Goal: Task Accomplishment & Management: Manage account settings

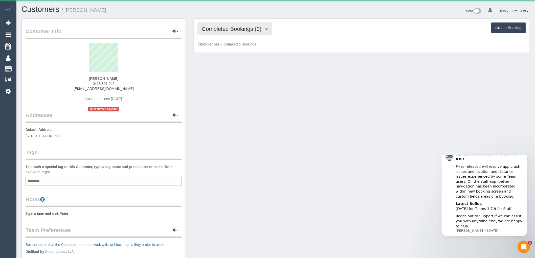
click at [257, 27] on span "Completed Bookings (0)" at bounding box center [233, 29] width 62 height 6
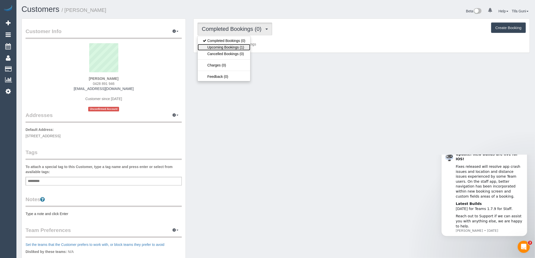
click at [238, 46] on link "Upcoming Bookings (1)" at bounding box center [224, 47] width 53 height 7
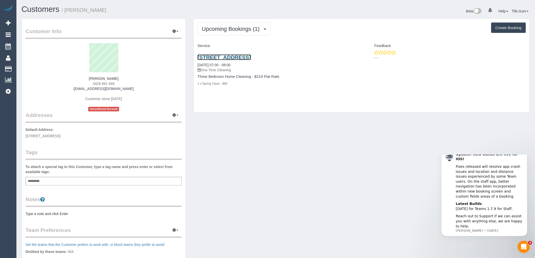
click at [242, 56] on link "[STREET_ADDRESS]" at bounding box center [223, 57] width 53 height 6
click at [248, 57] on link "[STREET_ADDRESS]" at bounding box center [223, 57] width 53 height 6
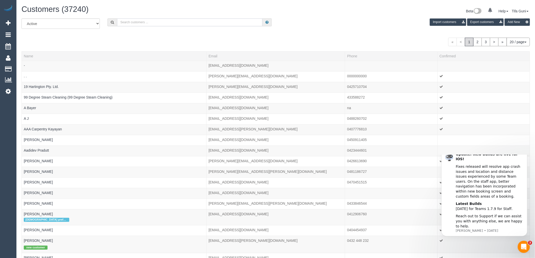
click at [148, 24] on input "text" at bounding box center [189, 22] width 145 height 8
paste input "61435830177"
drag, startPoint x: 124, startPoint y: 21, endPoint x: 119, endPoint y: 21, distance: 4.5
click at [119, 21] on input "61435830177" at bounding box center [189, 22] width 145 height 8
click at [126, 23] on input "0435830177" at bounding box center [189, 22] width 145 height 8
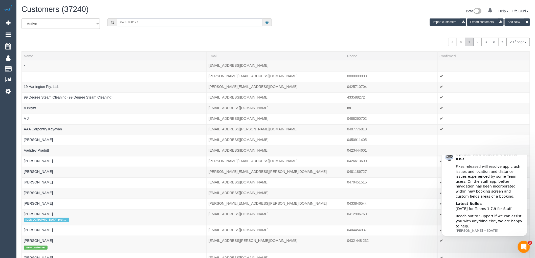
click at [132, 22] on input "0435 830177" at bounding box center [189, 22] width 145 height 8
click at [149, 23] on input "0435 830 177" at bounding box center [189, 22] width 145 height 8
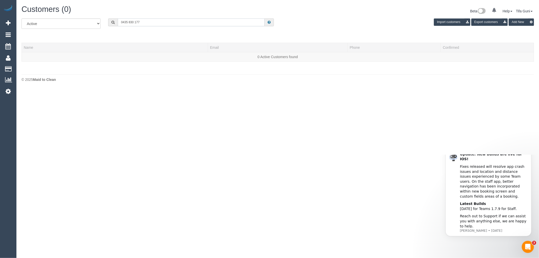
drag, startPoint x: 147, startPoint y: 23, endPoint x: 92, endPoint y: 25, distance: 54.8
click at [92, 25] on div "All Active Archived 0435 830 177 Import customers Export customers Add New" at bounding box center [278, 25] width 520 height 14
paste input "[EMAIL_ADDRESS][DOMAIN_NAME]"
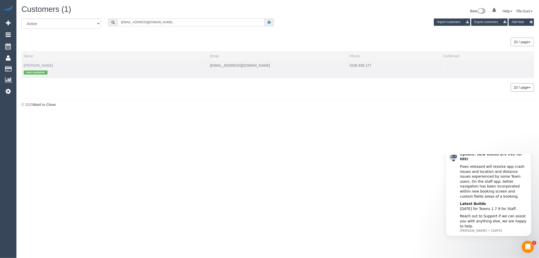
type input "[EMAIL_ADDRESS][DOMAIN_NAME]"
click at [37, 66] on link "Muhammed Haddara" at bounding box center [38, 65] width 29 height 4
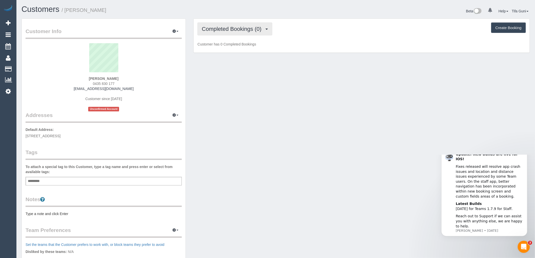
click at [258, 30] on span "Completed Bookings (0)" at bounding box center [233, 29] width 62 height 6
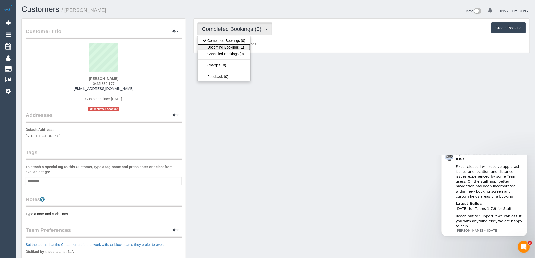
click at [240, 50] on link "Upcoming Bookings (1)" at bounding box center [224, 47] width 53 height 7
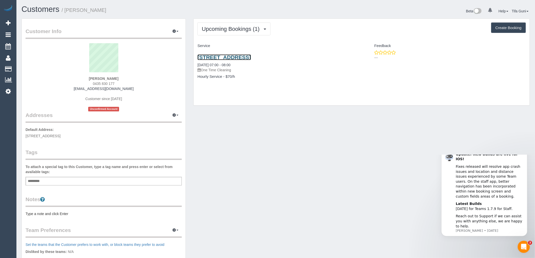
click at [251, 56] on link "19 St Leonards Avenue, Yarraville, VIC 3013" at bounding box center [223, 57] width 53 height 6
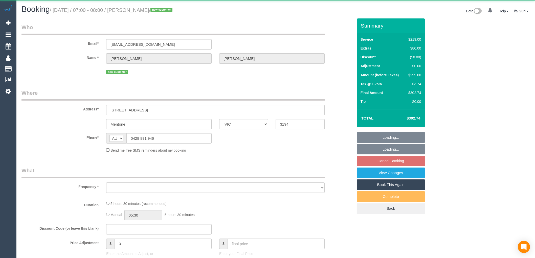
select select "VIC"
select select "object:531"
select select "string:stripe-pm_1S0zpD2GScqysDRV0TOrNE5i"
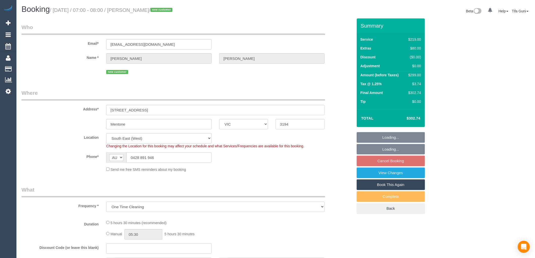
select select "object:634"
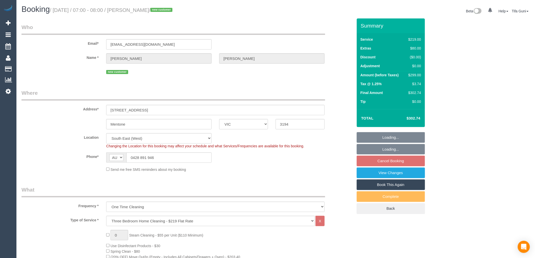
select select "spot1"
select select "number:28"
select select "number:14"
select select "number:19"
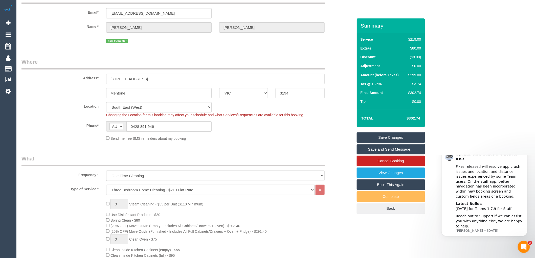
scroll to position [28, 0]
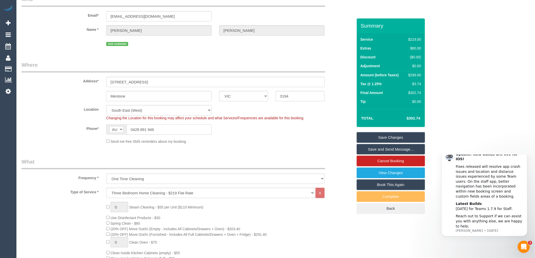
drag, startPoint x: 161, startPoint y: 128, endPoint x: 126, endPoint y: 129, distance: 34.4
click at [126, 129] on input "0428 891 946" at bounding box center [168, 129] width 85 height 10
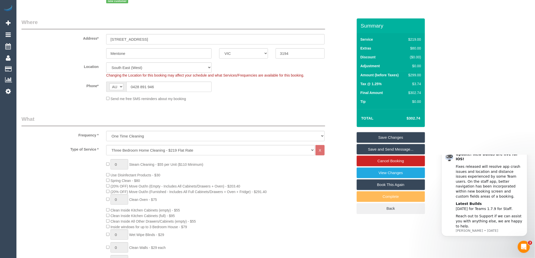
scroll to position [84, 0]
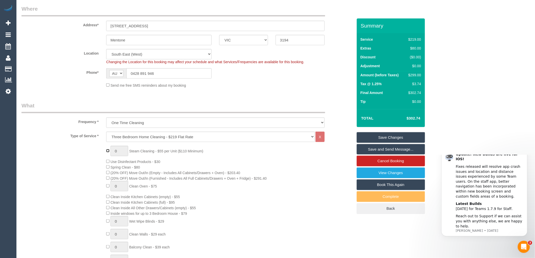
type input "1"
select select "spot18"
click at [120, 152] on input "1" at bounding box center [119, 151] width 18 height 10
type input "2"
click at [236, 171] on div "2 Steam Cleaning - $55 per Unit ($110 Minimum) Use Disinfectant Products - $30 …" at bounding box center [229, 234] width 254 height 177
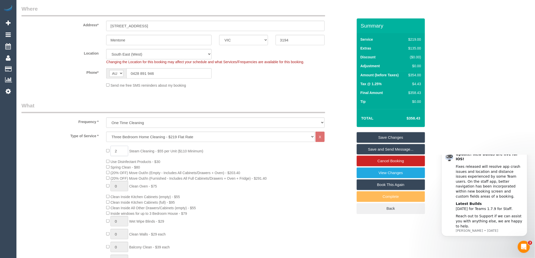
click at [121, 153] on input "2" at bounding box center [119, 151] width 18 height 10
type input "3"
select select "spot35"
type input "3"
click at [231, 207] on div "3 Steam Cleaning - $55 per Unit ($110 Minimum) Use Disinfectant Products - $30 …" at bounding box center [229, 234] width 254 height 177
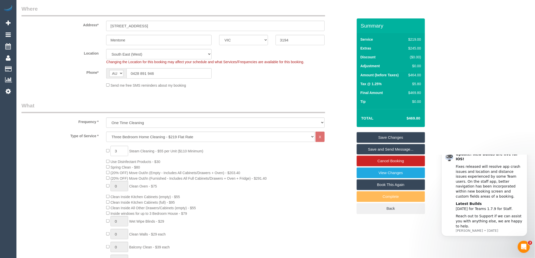
select select "spot52"
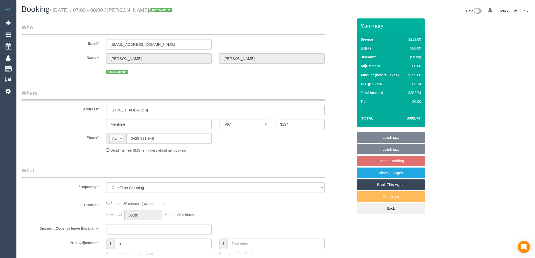
select select "VIC"
select select "string:stripe-pm_1S0zpD2GScqysDRV0TOrNE5i"
select select "number:28"
select select "number:14"
select select "number:19"
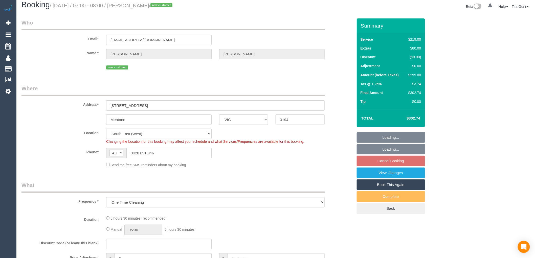
select select "object:801"
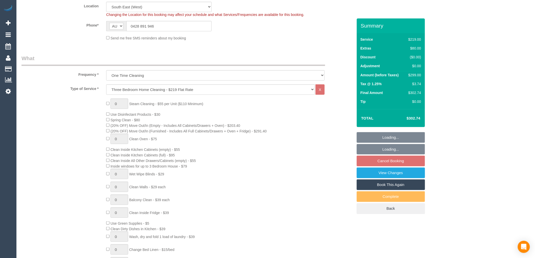
scroll to position [140, 0]
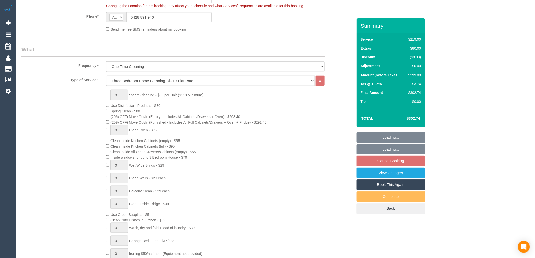
select select "spot1"
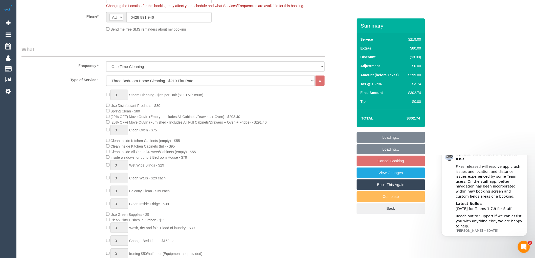
scroll to position [0, 0]
type input "1"
click at [120, 96] on input "1" at bounding box center [119, 95] width 18 height 10
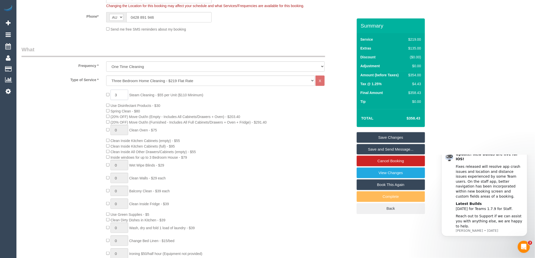
type input "3"
click at [292, 150] on div "3 Steam Cleaning - $55 per Unit ($110 Minimum) Use Disinfectant Products - $30 …" at bounding box center [229, 178] width 254 height 177
select select "spot18"
click at [295, 105] on div "3 Steam Cleaning - $55 per Unit ($110 Minimum) Use Disinfectant Products - $30 …" at bounding box center [229, 178] width 254 height 177
select select "spot35"
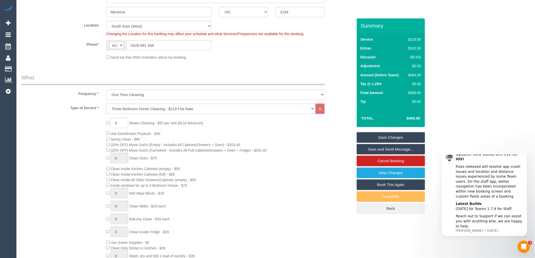
scroll to position [140, 0]
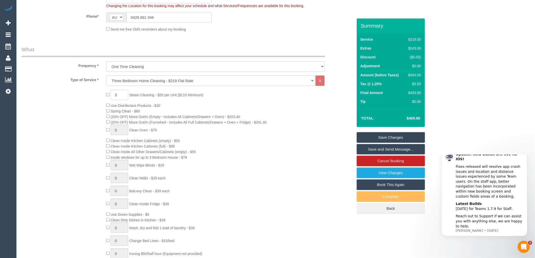
click at [120, 96] on input "3" at bounding box center [119, 95] width 18 height 10
type input "3"
type input "6"
click at [269, 106] on div "6 Steam Cleaning - $55 per Unit ($110 Minimum) Use Disinfectant Products - $30 …" at bounding box center [229, 178] width 254 height 177
click at [285, 125] on div "6 Steam Cleaning - $55 per Unit ($110 Minimum) Use Disinfectant Products - $30 …" at bounding box center [229, 178] width 254 height 177
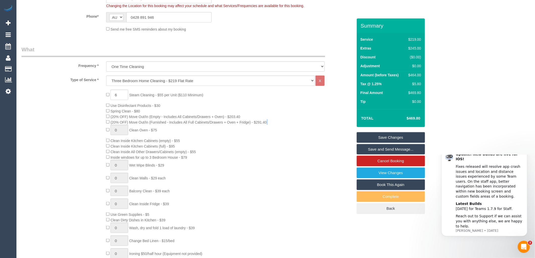
click at [285, 125] on div "6 Steam Cleaning - $55 per Unit ($110 Minimum) Use Disinfectant Products - $30 …" at bounding box center [229, 178] width 254 height 177
select select "spot52"
click at [303, 107] on div "6 Steam Cleaning - $55 per Unit ($110 Minimum) Use Disinfectant Products - $30 …" at bounding box center [229, 178] width 254 height 177
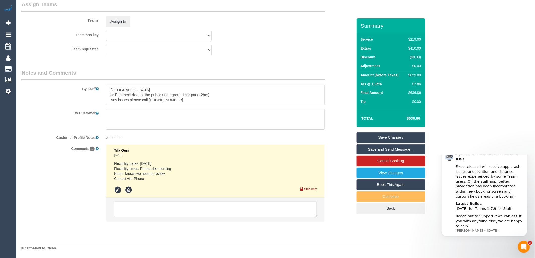
scroll to position [768, 0]
click at [172, 100] on textarea at bounding box center [215, 95] width 218 height 21
type textarea "Free street Parking or Park next door at the public underground car park (2hrs)…"
click at [276, 48] on div "Team requested (0) Office (1) Helen Trickett (FT) (1) Jeremy Law (FT) (1) Karen…" at bounding box center [187, 50] width 339 height 10
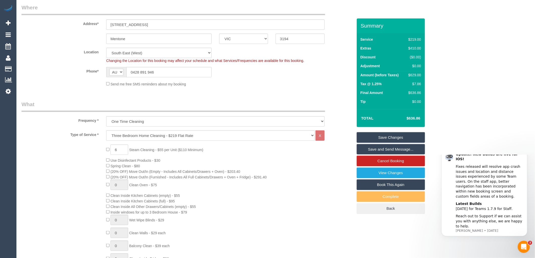
scroll to position [66, 0]
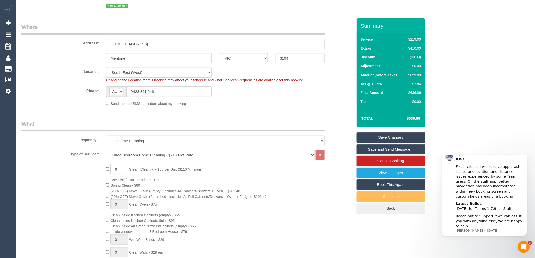
click at [117, 171] on input "6" at bounding box center [119, 169] width 18 height 10
click at [239, 176] on div "6 Steam Cleaning - $55 per Unit ($110 Minimum) Use Disinfectant Products - $30 …" at bounding box center [229, 252] width 254 height 177
click at [120, 170] on input "6" at bounding box center [119, 169] width 18 height 10
click at [251, 177] on div "6 Steam Cleaning - $55 per Unit ($110 Minimum) Use Disinfectant Products - $30 …" at bounding box center [229, 252] width 254 height 177
click at [117, 171] on input "6" at bounding box center [119, 169] width 18 height 10
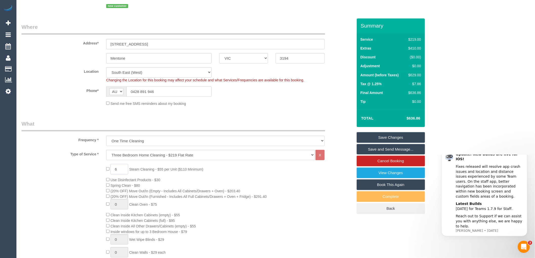
click at [117, 171] on input "6" at bounding box center [119, 169] width 18 height 10
type input "6"
click at [255, 170] on div "6 Steam Cleaning - $55 per Unit ($110 Minimum) Use Disinfectant Products - $30 …" at bounding box center [229, 252] width 254 height 177
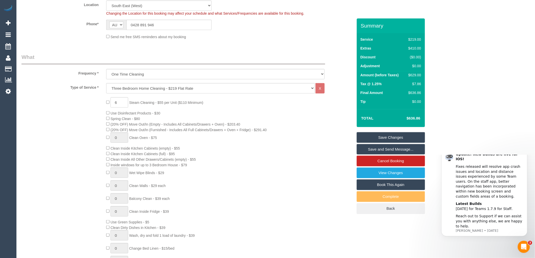
scroll to position [150, 0]
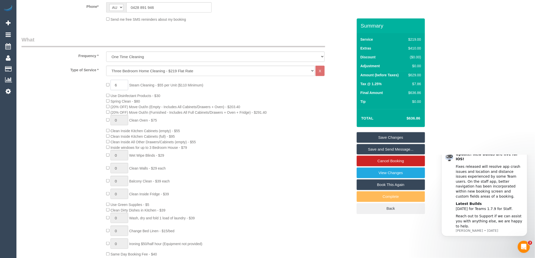
click at [118, 84] on input "6" at bounding box center [119, 85] width 18 height 10
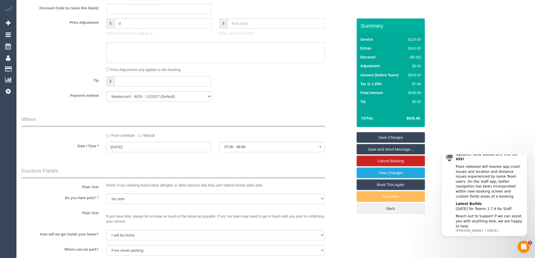
scroll to position [431, 0]
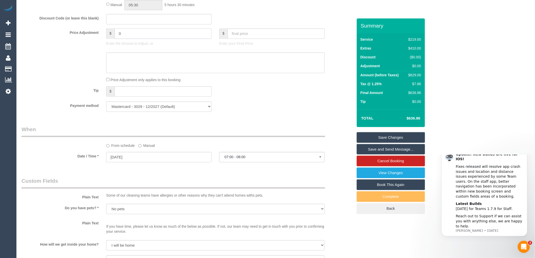
click at [123, 37] on input "0" at bounding box center [162, 33] width 97 height 10
type input "27.5"
click at [130, 66] on textarea at bounding box center [215, 62] width 218 height 21
click at [110, 63] on textarea at bounding box center [215, 62] width 218 height 21
click at [129, 61] on textarea at bounding box center [215, 62] width 218 height 21
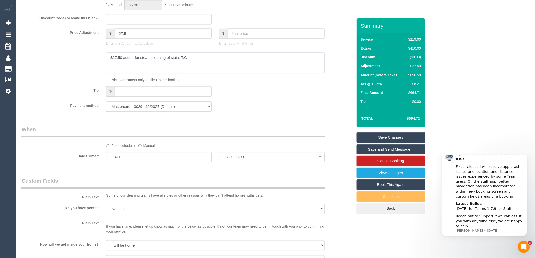
type textarea "$27.50 added for steam cleaning of stairs T.G"
click at [242, 110] on div "Payment method Mastercard - 3029 - 12/2027 (Default) Add Credit Card ──────────…" at bounding box center [187, 106] width 339 height 10
click at [298, 112] on div "Payment method Mastercard - 3029 - 12/2027 (Default) Add Credit Card ──────────…" at bounding box center [187, 106] width 339 height 10
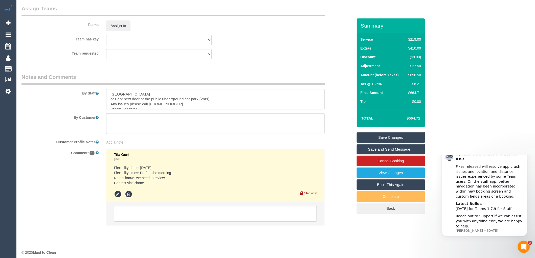
scroll to position [768, 0]
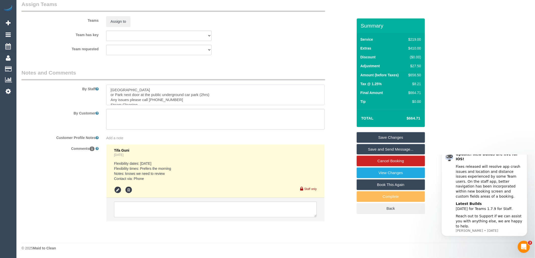
click at [181, 102] on textarea at bounding box center [215, 95] width 218 height 21
click at [143, 101] on textarea at bounding box center [215, 95] width 218 height 21
click at [164, 101] on textarea at bounding box center [215, 95] width 218 height 21
click at [215, 105] on textarea at bounding box center [215, 95] width 218 height 21
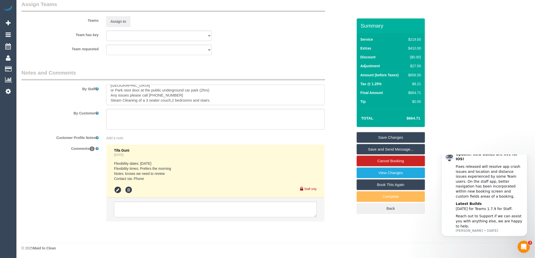
click at [213, 103] on textarea at bounding box center [215, 95] width 218 height 21
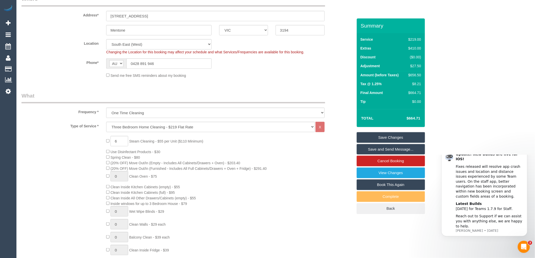
scroll to position [0, 0]
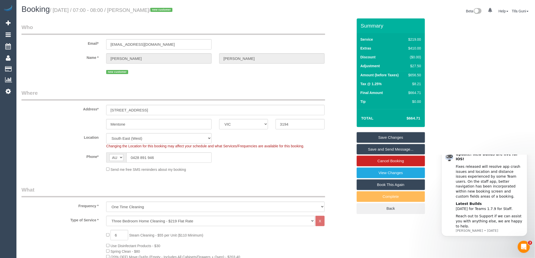
type textarea "[GEOGRAPHIC_DATA] or Park next door at the public underground car park (2hrs) A…"
drag, startPoint x: 166, startPoint y: 45, endPoint x: 101, endPoint y: 49, distance: 65.3
click at [101, 49] on div "Email* davina183@outlook.com" at bounding box center [187, 36] width 339 height 26
click at [386, 137] on link "Save Changes" at bounding box center [391, 137] width 68 height 11
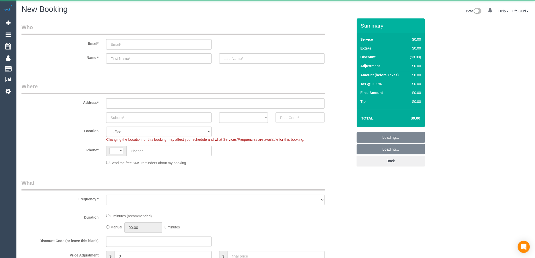
select select "string:AU"
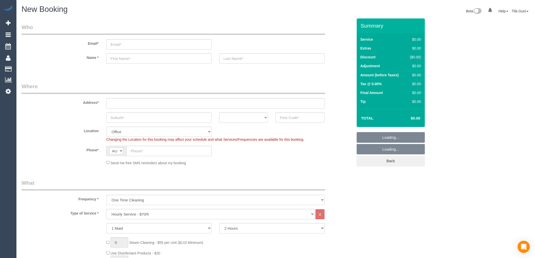
select select "object:2054"
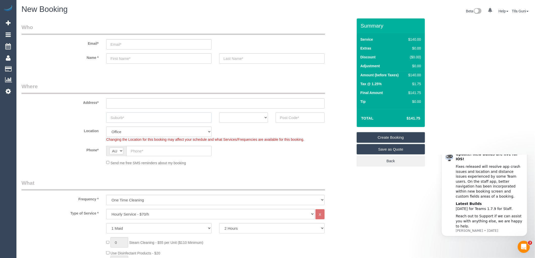
click at [142, 119] on input "text" at bounding box center [158, 117] width 105 height 10
click at [259, 117] on select "ACT NSW NT QLD SA TAS VIC WA" at bounding box center [243, 117] width 49 height 10
select select "VIC"
click at [219, 112] on select "ACT NSW NT QLD SA TAS VIC WA" at bounding box center [243, 117] width 49 height 10
click at [287, 117] on input "text" at bounding box center [299, 117] width 49 height 10
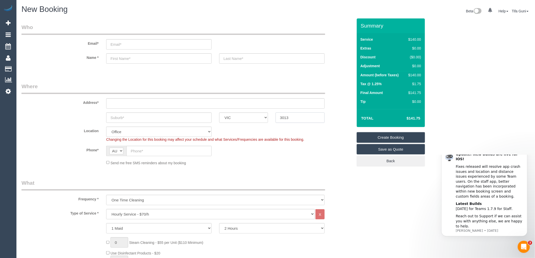
type input "3013"
click at [128, 120] on input "text" at bounding box center [158, 117] width 105 height 10
type input "deravin"
click at [119, 101] on input "text" at bounding box center [215, 103] width 218 height 10
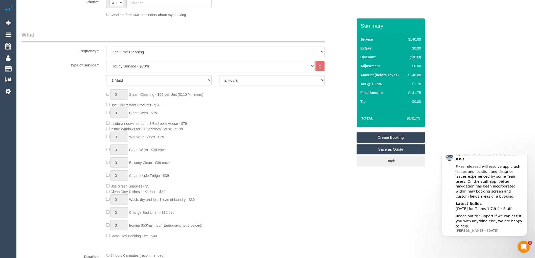
scroll to position [168, 0]
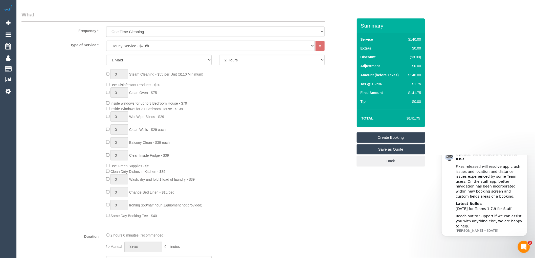
type input "-"
click at [131, 46] on select "Hourly Service - $70/h Hourly Service - $65/h Hourly Service - $60/h Hourly Ser…" at bounding box center [210, 46] width 208 height 10
select select "59"
select select "object:2059"
click at [106, 41] on select "Hourly Service - $70/h Hourly Service - $65/h Hourly Service - $60/h Hourly Ser…" at bounding box center [210, 46] width 208 height 10
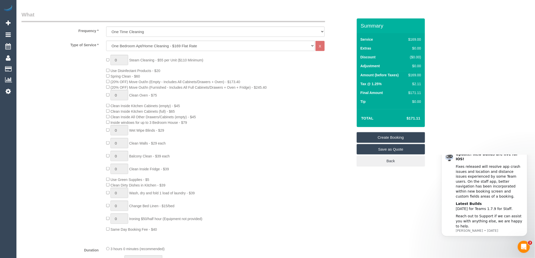
click at [212, 66] on div "0 Steam Cleaning - $55 per Unit ($110 Minimum) Use Disinfectant Products - $20 …" at bounding box center [229, 143] width 254 height 177
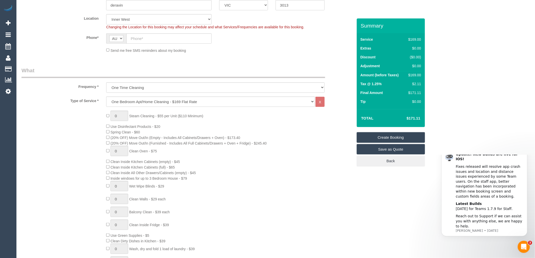
scroll to position [112, 0]
click at [177, 100] on select "Hourly Service - $70/h Hourly Service - $65/h Hourly Service - $60/h Hourly Ser…" at bounding box center [210, 102] width 208 height 10
select select "209"
click at [106, 97] on select "Hourly Service - $70/h Hourly Service - $65/h Hourly Service - $60/h Hourly Ser…" at bounding box center [210, 102] width 208 height 10
select select "1"
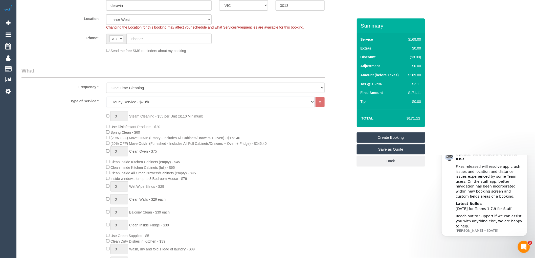
select select "120"
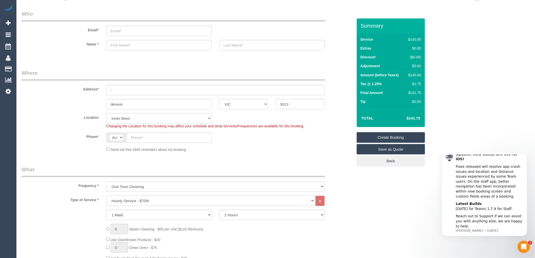
scroll to position [0, 0]
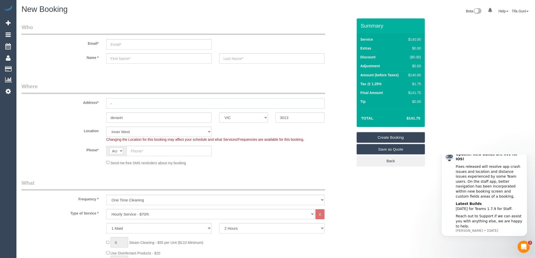
click at [127, 104] on input "-" at bounding box center [215, 103] width 218 height 10
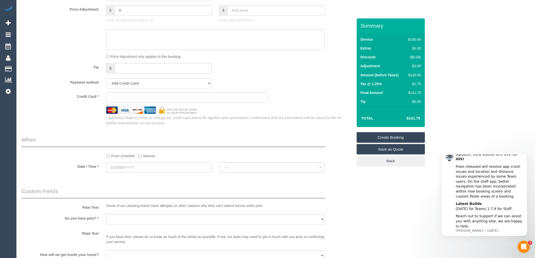
scroll to position [477, 0]
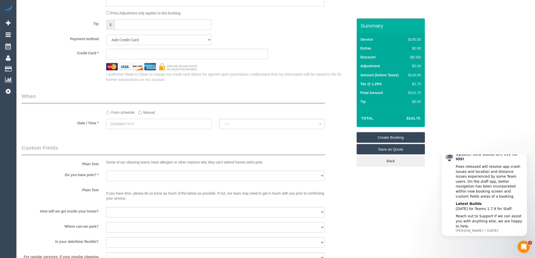
click at [138, 128] on input "text" at bounding box center [158, 124] width 105 height 10
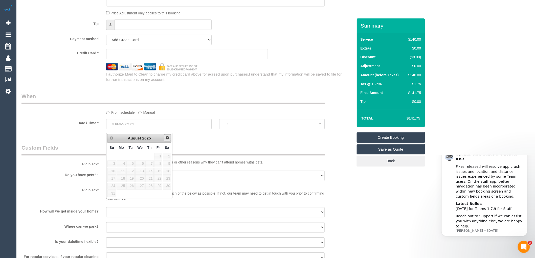
click at [167, 138] on span "Next" at bounding box center [167, 138] width 4 height 4
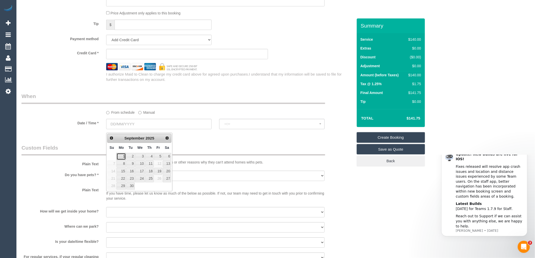
click at [124, 157] on link "1" at bounding box center [120, 156] width 9 height 7
type input "[DATE]"
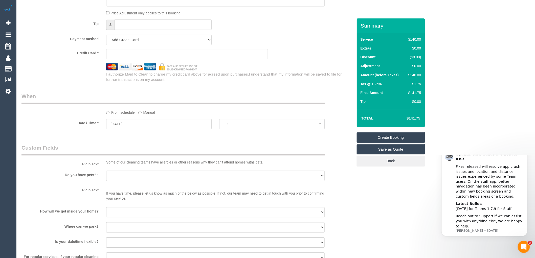
select select "spot1"
click at [260, 126] on span "07:00 - 08:00" at bounding box center [271, 124] width 95 height 4
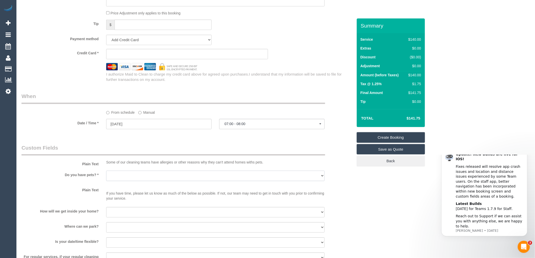
click at [134, 179] on select "Yes - Cats Yes - Dogs No pets Yes - Dogs and Cats Yes - Other" at bounding box center [215, 176] width 218 height 10
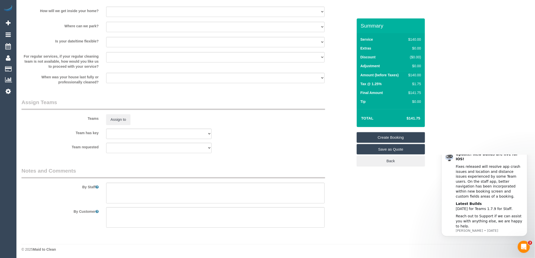
scroll to position [682, 0]
click at [123, 195] on textarea at bounding box center [215, 191] width 218 height 21
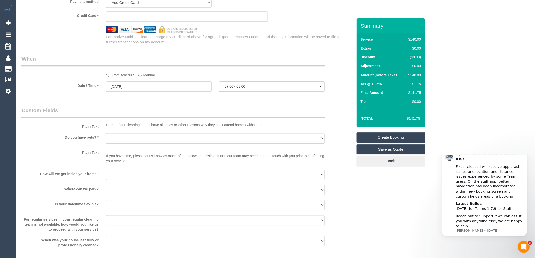
scroll to position [513, 0]
type textarea "walk in through the gate dont nock cleaning"
click at [128, 143] on select "Yes - Cats Yes - Dogs No pets Yes - Dogs and Cats Yes - Other" at bounding box center [215, 139] width 218 height 10
select select "number:28"
click at [106, 137] on select "Yes - Cats Yes - Dogs No pets Yes - Dogs and Cats Yes - Other" at bounding box center [215, 139] width 218 height 10
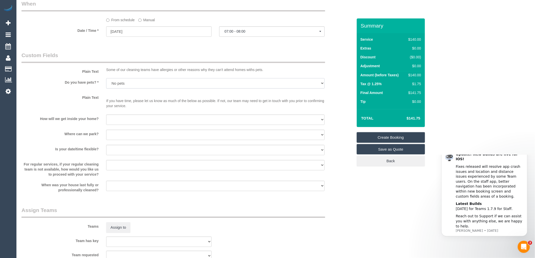
scroll to position [598, 0]
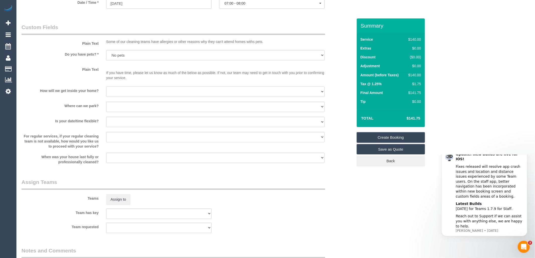
click at [121, 93] on select "I will be home Key will be left (please provide details below) Lock box/Access …" at bounding box center [215, 91] width 218 height 10
select select "number:14"
click at [106, 89] on select "I will be home Key will be left (please provide details below) Lock box/Access …" at bounding box center [215, 91] width 218 height 10
click at [121, 104] on sui-booking-custom-fields "Plain Text Some of our cleaning teams have allergies or other reasons why they …" at bounding box center [186, 93] width 331 height 141
click at [125, 109] on select "I will provide parking on-site Free street parking Paid street parking (cost wi…" at bounding box center [215, 107] width 218 height 10
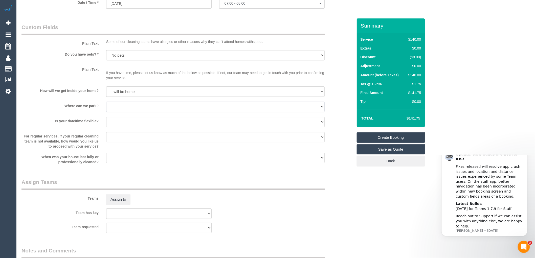
select select "number:19"
click at [106, 105] on select "I will provide parking on-site Free street parking Paid street parking (cost wi…" at bounding box center [215, 107] width 218 height 10
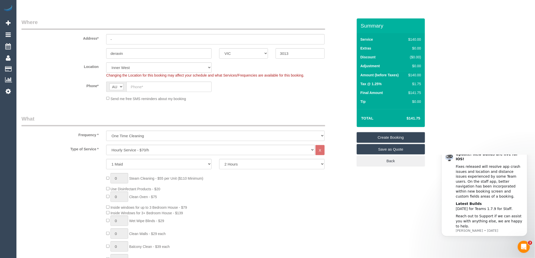
scroll to position [0, 0]
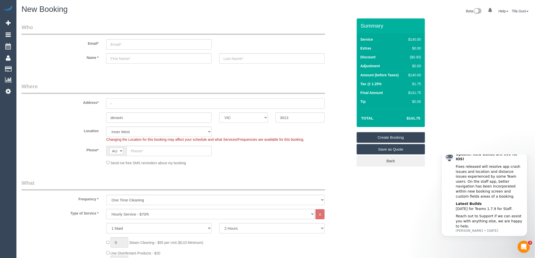
click at [122, 102] on input "-" at bounding box center [215, 103] width 218 height 10
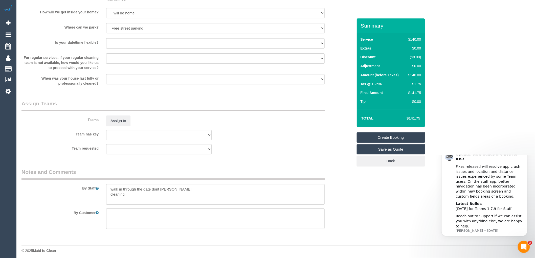
scroll to position [682, 0]
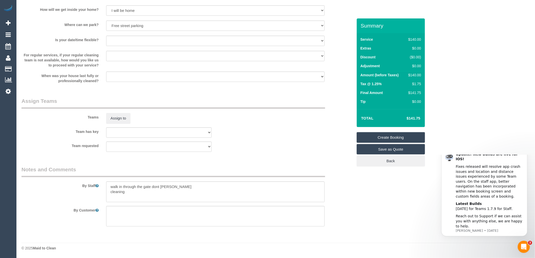
type input "19 st leonards avenue"
click at [129, 196] on textarea at bounding box center [215, 191] width 218 height 21
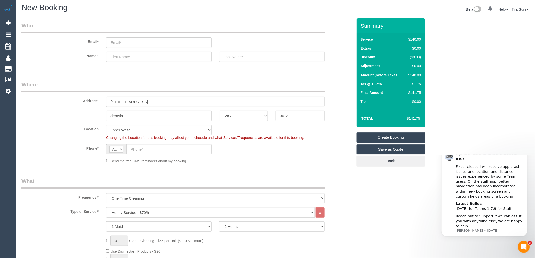
scroll to position [0, 0]
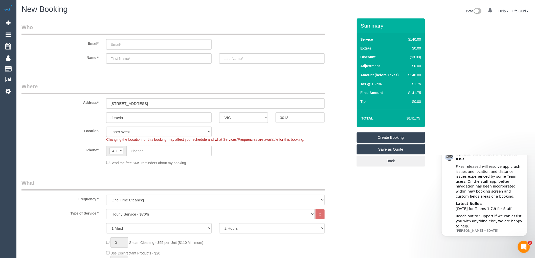
type textarea "walk in through the gate dont nock cleaning put the navogator with postcode 3013"
click at [120, 58] on input "text" at bounding box center [158, 58] width 105 height 10
type input "Muhammed"
click at [228, 54] on input "text" at bounding box center [271, 58] width 105 height 10
type input "N"
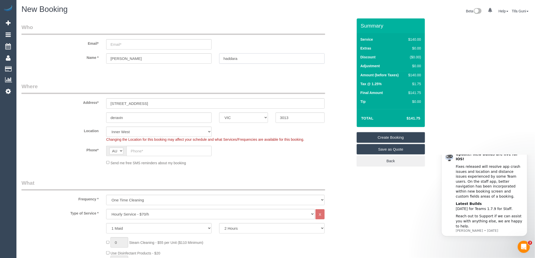
type input "haddara"
drag, startPoint x: 135, startPoint y: 59, endPoint x: 103, endPoint y: 58, distance: 32.6
click at [103, 58] on div "Muhammed" at bounding box center [158, 58] width 113 height 10
drag, startPoint x: 120, startPoint y: 59, endPoint x: 117, endPoint y: 41, distance: 17.4
click at [117, 41] on input "email" at bounding box center [158, 44] width 105 height 10
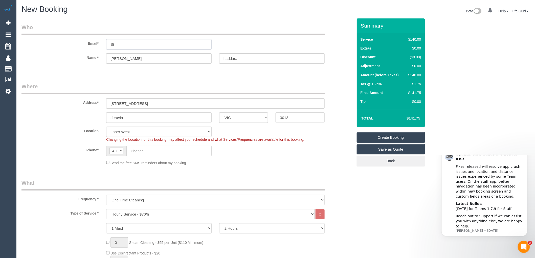
type input "S"
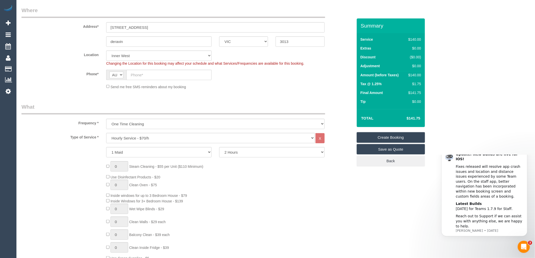
scroll to position [84, 0]
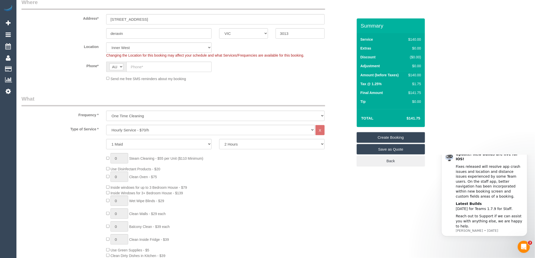
type input "winstonsc@outlook.com"
select select "spot25"
click at [135, 69] on input "text" at bounding box center [168, 67] width 85 height 10
paste input "61 435 830 177"
click at [135, 67] on input "61 435 830 177" at bounding box center [168, 67] width 85 height 10
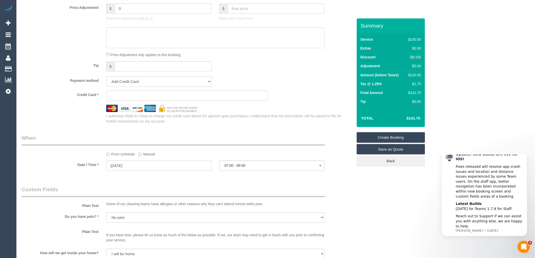
scroll to position [429, 0]
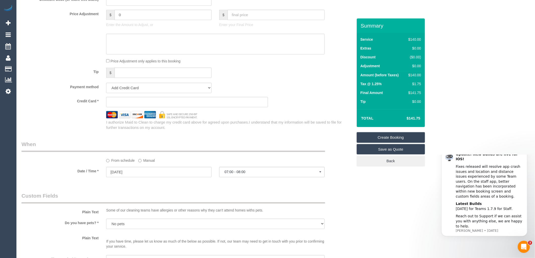
type input "0435 830 177"
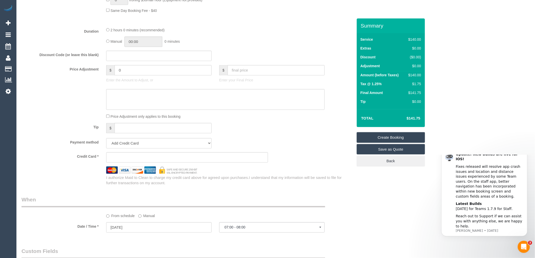
scroll to position [373, 0]
click at [290, 163] on div "Credit Card *" at bounding box center [187, 158] width 339 height 10
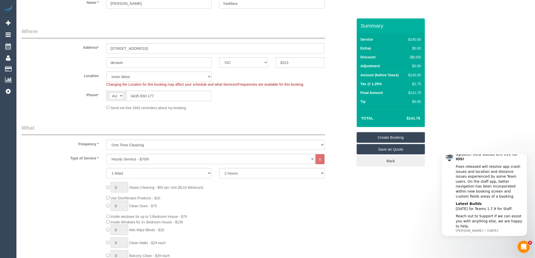
scroll to position [0, 0]
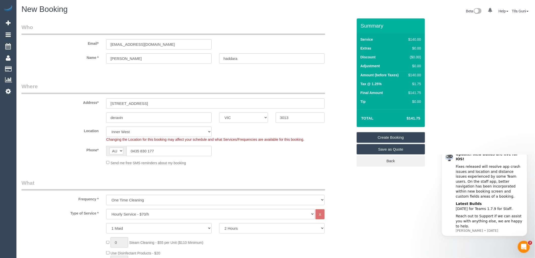
click at [123, 45] on input "winstonsc@outlook.com" at bounding box center [158, 44] width 105 height 10
click at [135, 43] on input "williamstownsc@outlook.com" at bounding box center [158, 44] width 105 height 10
type input "williamstownsc@outlook.com"
click at [133, 118] on input "deravin" at bounding box center [158, 117] width 105 height 10
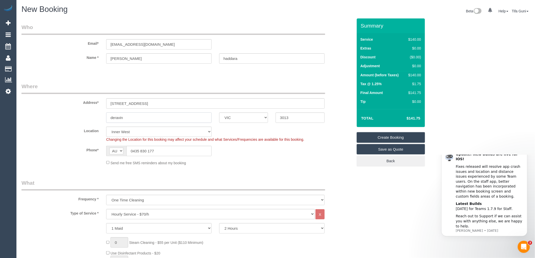
select select "spot49"
drag, startPoint x: 122, startPoint y: 117, endPoint x: 102, endPoint y: 114, distance: 19.9
click at [102, 114] on div "deravin" at bounding box center [158, 117] width 113 height 10
type input "Yarraville"
click at [225, 59] on input "haddara" at bounding box center [271, 58] width 105 height 10
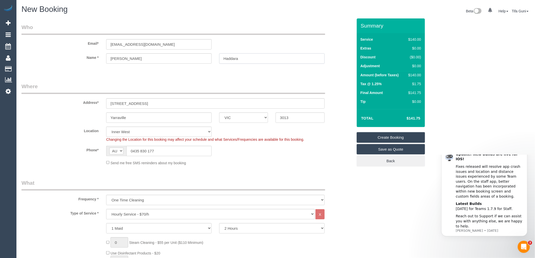
type input "Haddara"
click at [132, 59] on input "Muhammed" at bounding box center [158, 58] width 105 height 10
drag, startPoint x: 168, startPoint y: 44, endPoint x: 85, endPoint y: 44, distance: 82.1
click at [85, 44] on div "Email* williamstownsc@outlook.com" at bounding box center [187, 36] width 339 height 26
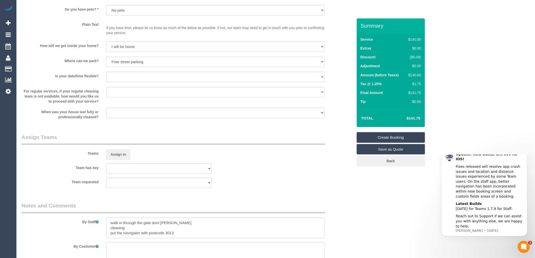
scroll to position [682, 0]
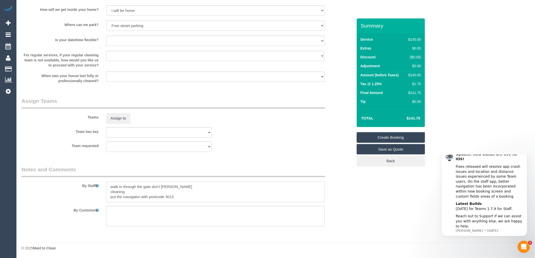
click at [125, 192] on textarea at bounding box center [215, 191] width 218 height 21
click at [112, 196] on textarea at bounding box center [215, 191] width 218 height 21
click at [174, 197] on textarea at bounding box center [215, 191] width 218 height 21
click at [113, 186] on textarea at bounding box center [215, 191] width 218 height 21
click at [169, 188] on textarea at bounding box center [215, 191] width 218 height 21
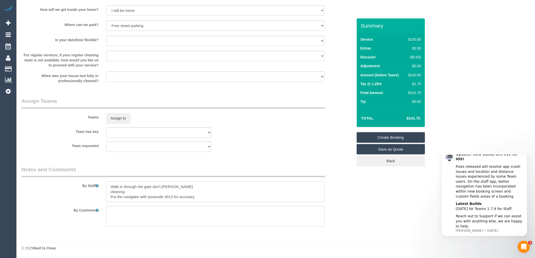
click at [125, 192] on textarea at bounding box center [215, 191] width 218 height 21
click at [132, 193] on textarea at bounding box center [215, 191] width 218 height 21
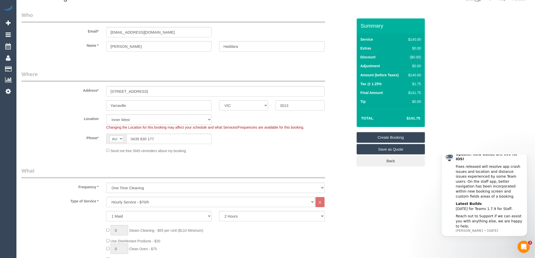
scroll to position [0, 0]
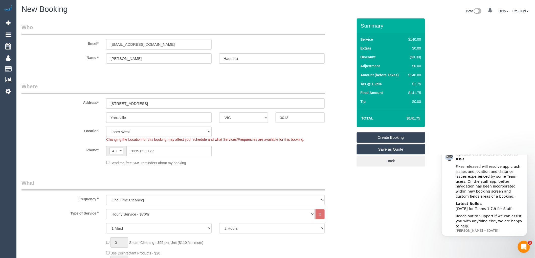
drag, startPoint x: 171, startPoint y: 44, endPoint x: 87, endPoint y: 43, distance: 83.4
click at [87, 43] on div "Email* williamstownsc@outlook.com" at bounding box center [187, 36] width 339 height 26
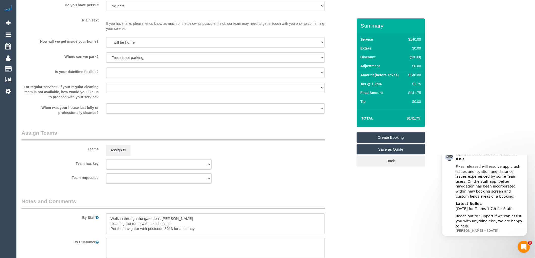
scroll to position [682, 0]
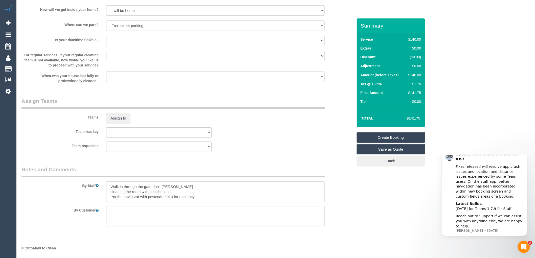
click at [177, 191] on textarea at bounding box center [215, 191] width 218 height 21
click at [199, 198] on textarea at bounding box center [215, 191] width 218 height 21
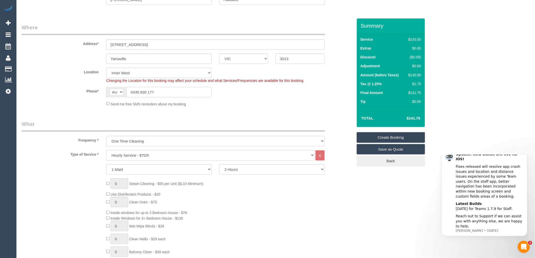
scroll to position [0, 0]
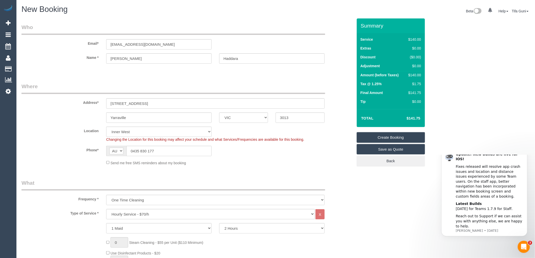
type textarea "Walk in through the gate don't nock cleaning the room with a kitchen in it Put …"
drag, startPoint x: 175, startPoint y: 43, endPoint x: 82, endPoint y: 46, distance: 93.5
click at [82, 46] on div "Email* williamstownsc@outlook.com" at bounding box center [187, 36] width 339 height 26
click at [402, 137] on link "Create Booking" at bounding box center [391, 137] width 68 height 11
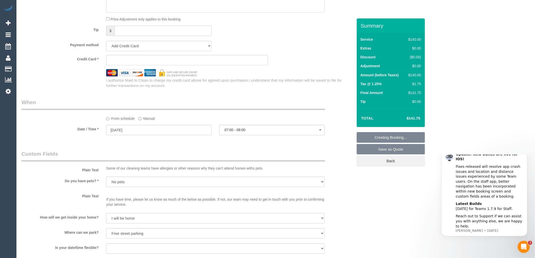
scroll to position [505, 0]
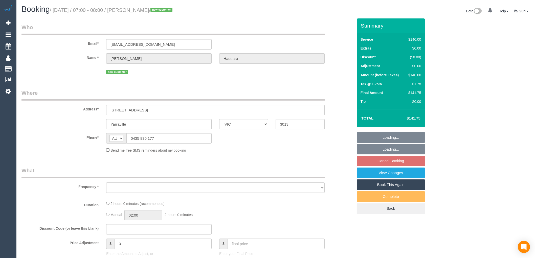
select select "VIC"
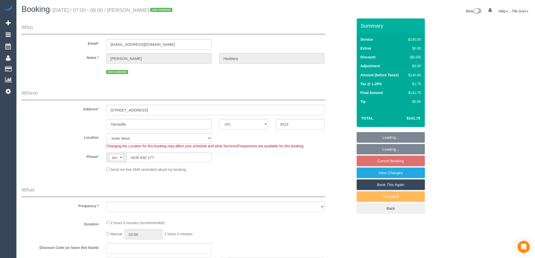
select select "object:679"
select select "number:28"
select select "number:14"
select select "number:19"
select select "object:684"
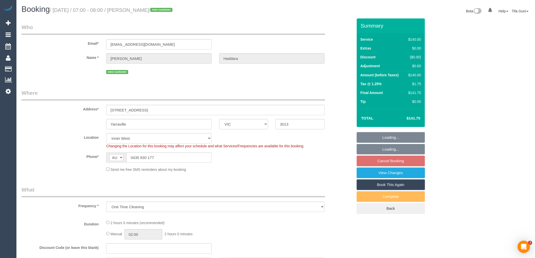
select select "string:stripe-pm_1S1F1j2GScqysDRVmjj3UUsw"
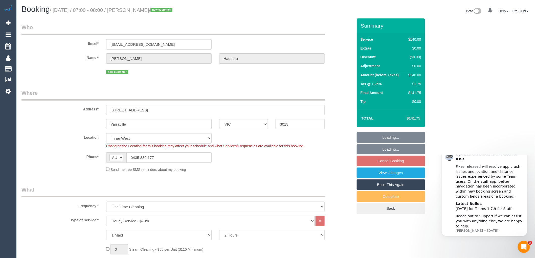
select select "spot1"
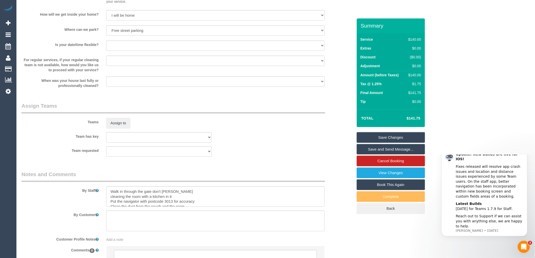
scroll to position [699, 0]
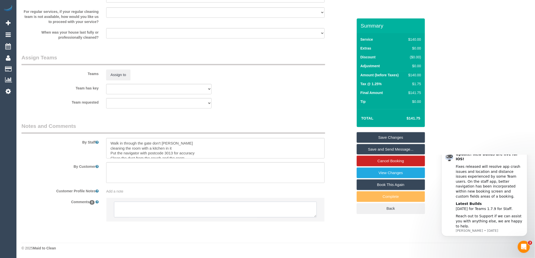
click at [138, 206] on textarea at bounding box center [215, 210] width 203 height 16
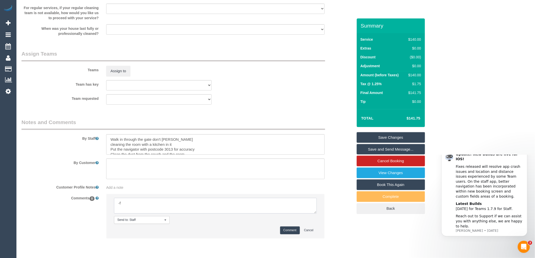
type textarea "-"
paste textarea "Flexibility dates: Flexibility times: Notes: knows we need to review Contact vi…"
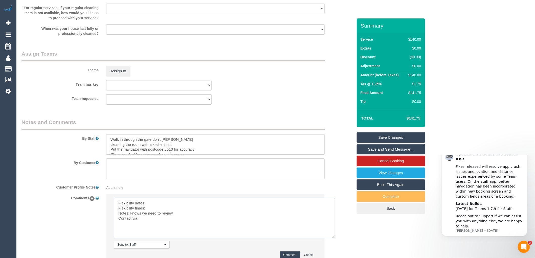
scroll to position [0, 0]
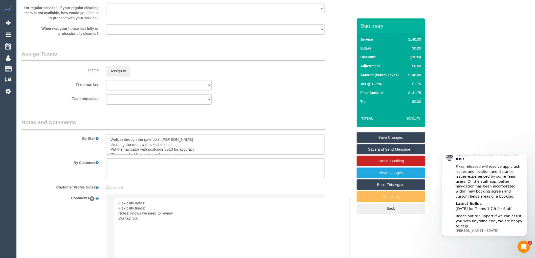
drag, startPoint x: 315, startPoint y: 217, endPoint x: 349, endPoint y: 263, distance: 57.2
click at [154, 204] on textarea at bounding box center [232, 229] width 236 height 62
click at [156, 212] on textarea at bounding box center [232, 229] width 236 height 62
click at [150, 221] on textarea at bounding box center [232, 229] width 236 height 62
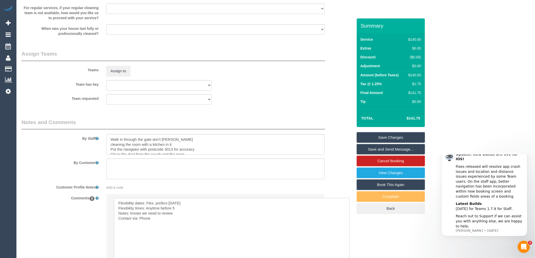
type textarea "Flexibility dates: Flex, prefers [DATE] Flexibility times: Anytime before 5 Not…"
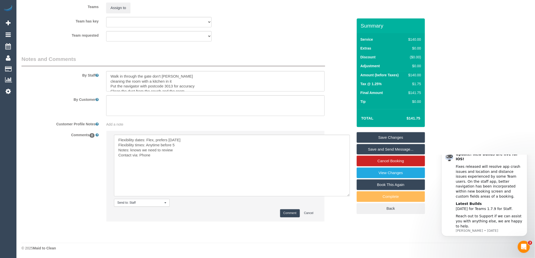
scroll to position [766, 0]
click at [286, 213] on button "Comment" at bounding box center [290, 213] width 20 height 8
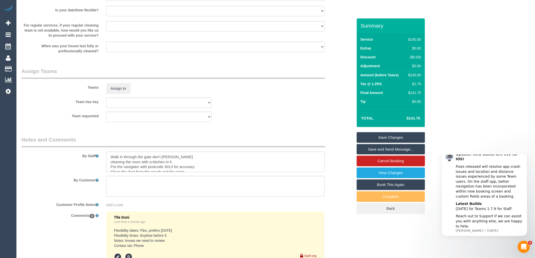
scroll to position [798, 0]
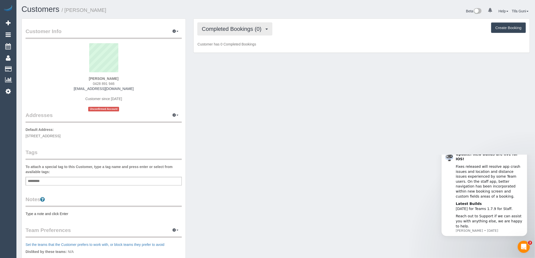
click at [262, 27] on span "Completed Bookings (0)" at bounding box center [233, 29] width 62 height 6
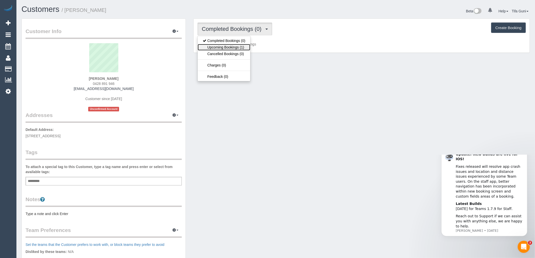
click at [224, 49] on link "Upcoming Bookings (1)" at bounding box center [224, 47] width 53 height 7
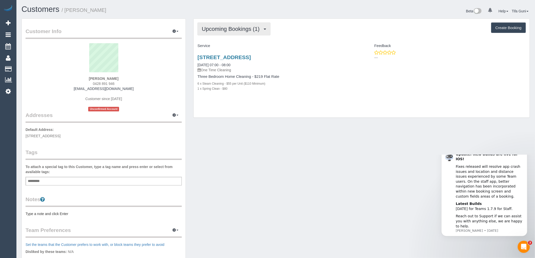
click at [246, 30] on span "Upcoming Bookings (1)" at bounding box center [232, 29] width 60 height 6
click at [251, 57] on link "[STREET_ADDRESS]" at bounding box center [223, 57] width 53 height 6
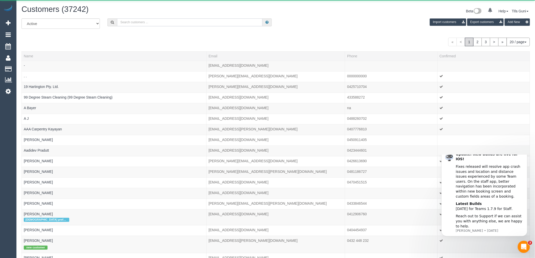
click at [146, 21] on input "text" at bounding box center [189, 22] width 145 height 8
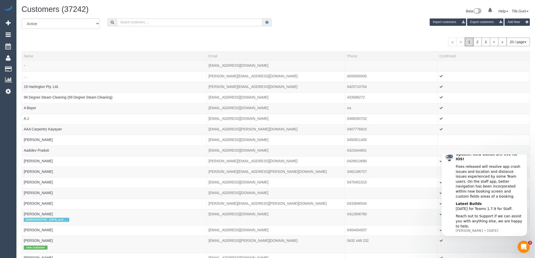
paste input "laura.thomason@me.com"
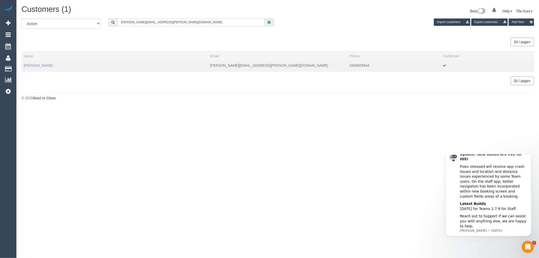
type input "laura.thomason@me.com"
click at [28, 65] on link "Laura Thomason" at bounding box center [38, 65] width 29 height 4
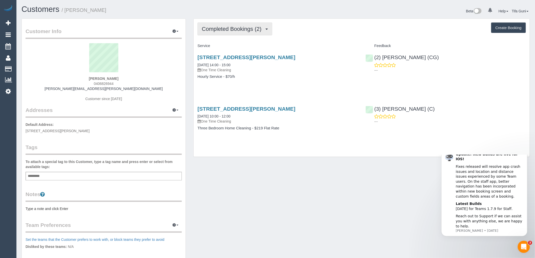
click at [255, 31] on span "Completed Bookings (2)" at bounding box center [233, 29] width 62 height 6
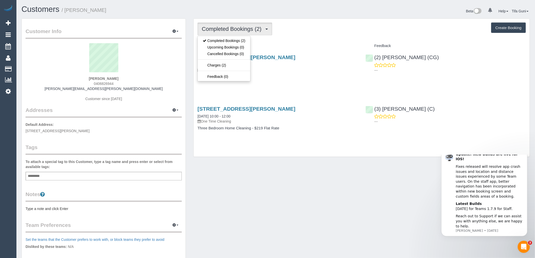
click at [284, 32] on div "Completed Bookings (2) Completed Bookings (2) Upcoming Bookings (0) Cancelled B…" at bounding box center [361, 28] width 328 height 13
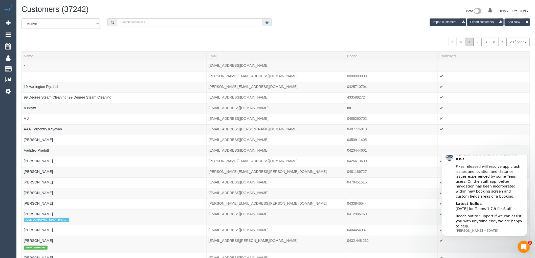
click at [136, 23] on input "text" at bounding box center [189, 22] width 145 height 8
paste input "laura.thomason@me.com"
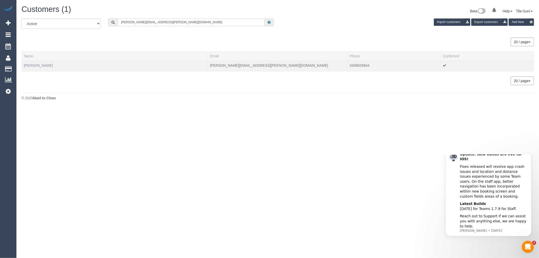
type input "laura.thomason@me.com"
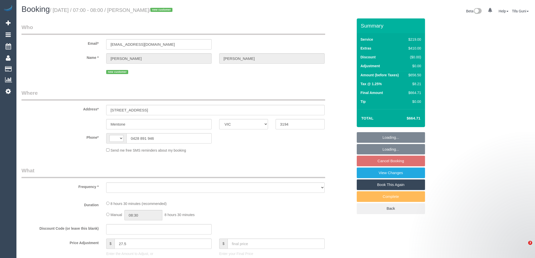
select select "VIC"
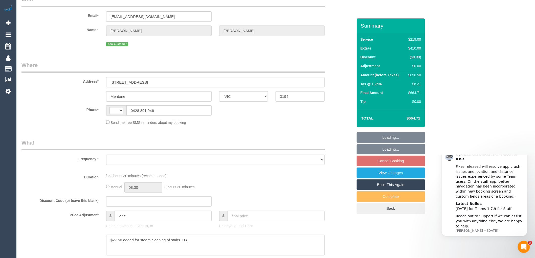
select select "string:AU"
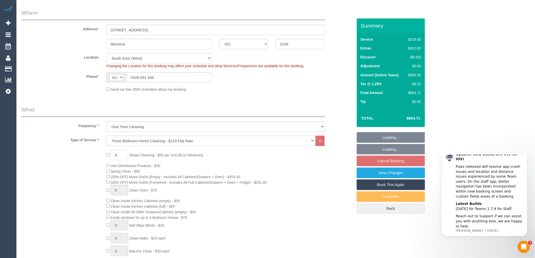
select select "object:801"
select select "string:stripe-pm_1S0zpD2GScqysDRV0TOrNE5i"
select select "number:28"
select select "number:14"
select select "number:19"
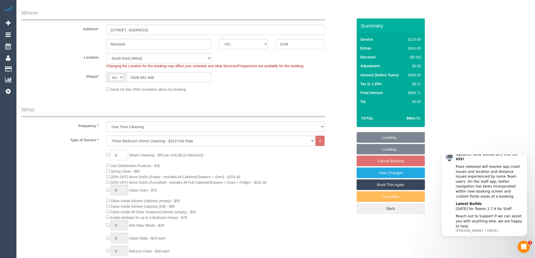
scroll to position [84, 0]
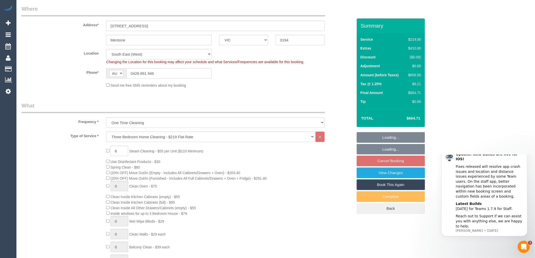
select select "spot1"
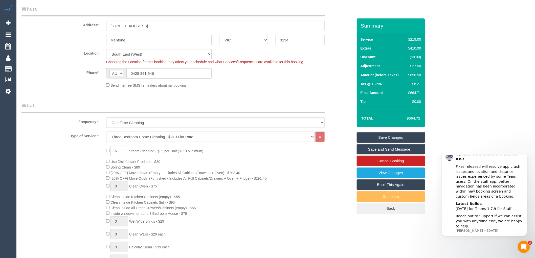
drag, startPoint x: 421, startPoint y: 117, endPoint x: 406, endPoint y: 119, distance: 15.5
click at [406, 119] on td "$664.71" at bounding box center [405, 118] width 33 height 13
copy h4 "$664.71"
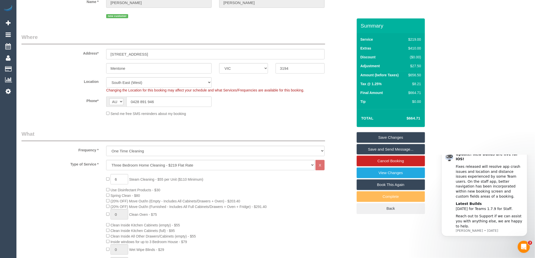
scroll to position [140, 0]
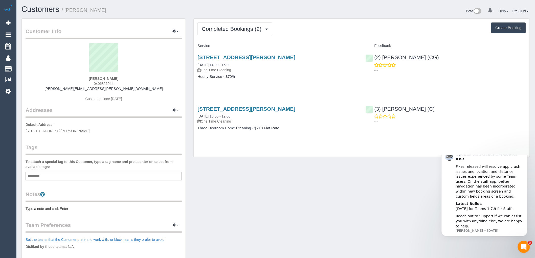
click at [509, 27] on button "Create Booking" at bounding box center [508, 27] width 35 height 11
select select "VIC"
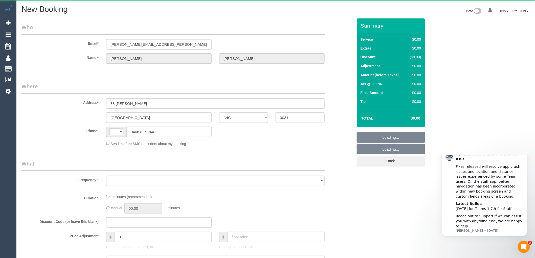
select select "string:AU"
select select "object:867"
select select "string:stripe-pm_1RtfPi2GScqysDRVB6oj9LuH"
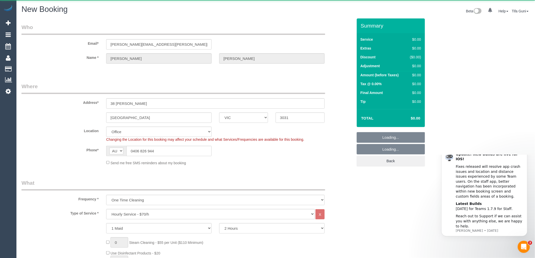
select select "object:1038"
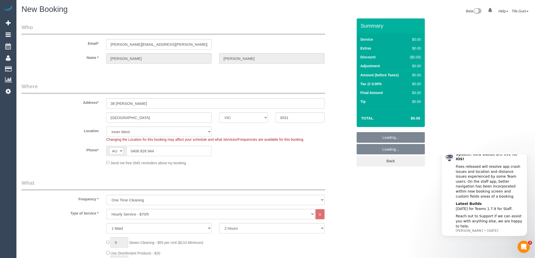
select select "59"
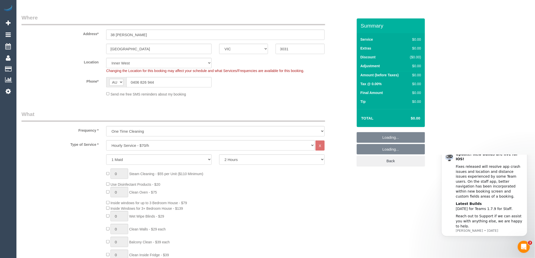
scroll to position [84, 0]
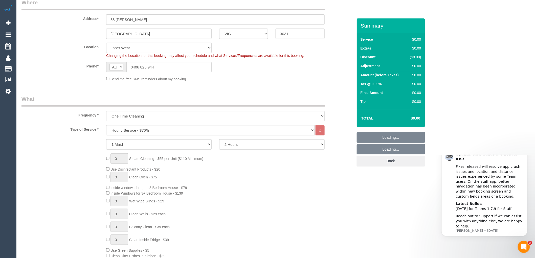
select select "object:2284"
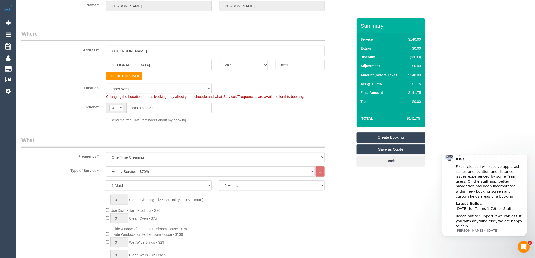
scroll to position [0, 0]
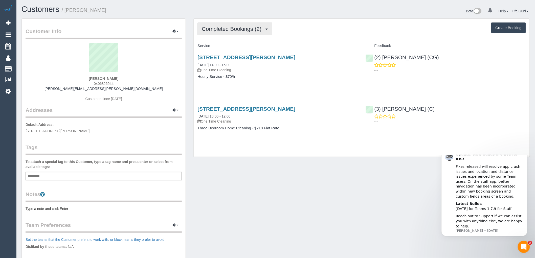
click at [241, 32] on button "Completed Bookings (2)" at bounding box center [234, 28] width 75 height 13
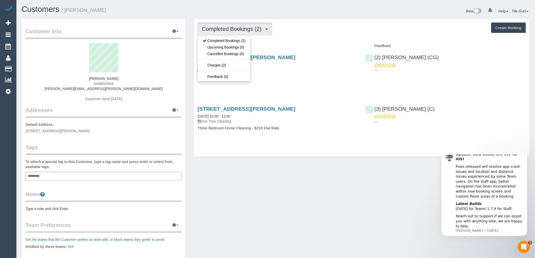
click at [280, 41] on div "Completed Bookings (2) Completed Bookings (2) Upcoming Bookings (0) Cancelled B…" at bounding box center [362, 88] width 336 height 138
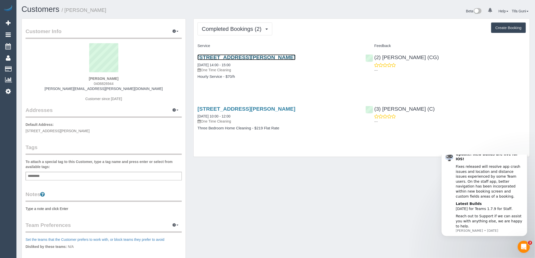
click at [255, 57] on link "38 Willis St, Kensington, VIC 3031" at bounding box center [246, 57] width 98 height 6
click at [511, 26] on button "Create Booking" at bounding box center [508, 27] width 35 height 11
select select "VIC"
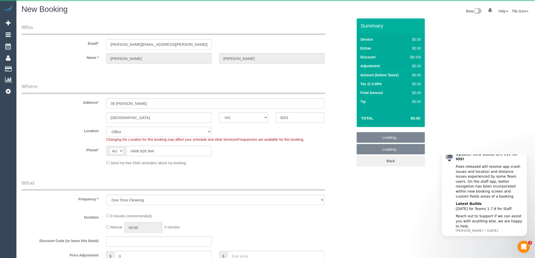
select select "object:3496"
select select "string:stripe-pm_1RtfPi2GScqysDRVB6oj9LuH"
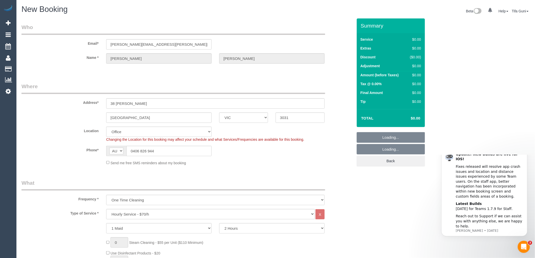
select select "59"
select select "object:4906"
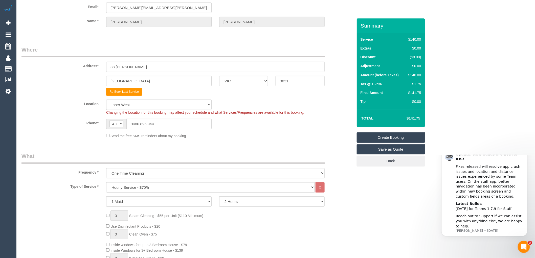
scroll to position [84, 0]
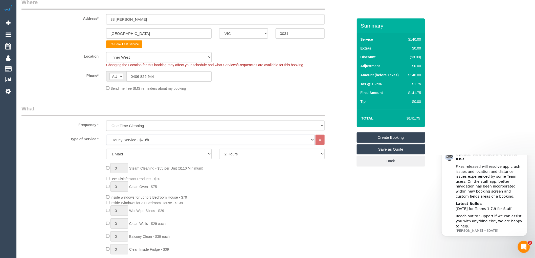
click at [132, 142] on select "Hourly Service - $70/h Hourly Service - $65/h Hourly Service - $60/h Hourly Ser…" at bounding box center [210, 140] width 208 height 10
click at [106, 135] on select "Hourly Service - $70/h Hourly Service - $65/h Hourly Service - $60/h Hourly Ser…" at bounding box center [210, 140] width 208 height 10
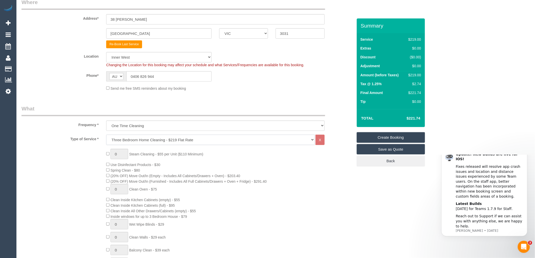
click at [142, 139] on select "Hourly Service - $70/h Hourly Service - $65/h Hourly Service - $60/h Hourly Ser…" at bounding box center [210, 140] width 208 height 10
select select "209"
click at [106, 135] on select "Hourly Service - $70/h Hourly Service - $65/h Hourly Service - $60/h Hourly Ser…" at bounding box center [210, 140] width 208 height 10
select select "1"
select select "120"
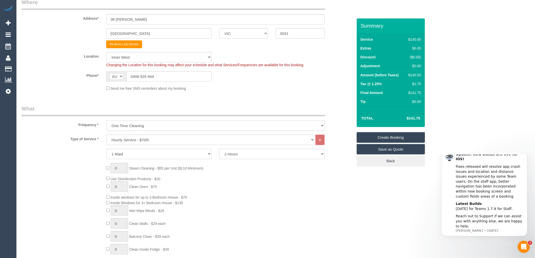
click at [158, 124] on select "One Time Cleaning Weekly - 10% Off - 10.00% (0% for the First Booking) Fortnigh…" at bounding box center [215, 126] width 218 height 10
select select "object:4910"
click at [106, 121] on select "One Time Cleaning Weekly - 10% Off - 10.00% (0% for the First Booking) Fortnigh…" at bounding box center [215, 126] width 218 height 10
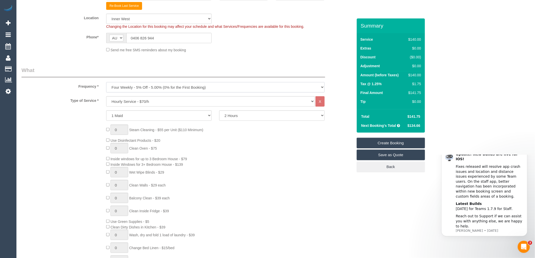
scroll to position [140, 0]
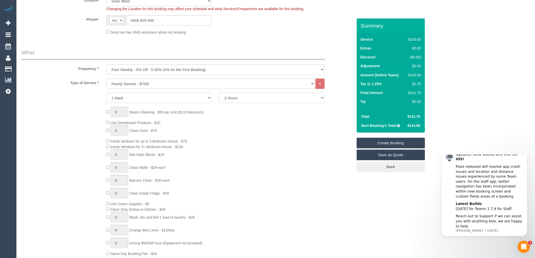
click at [344, 135] on div "0 Steam Cleaning - $55 per Unit ($110 Minimum) Use Disinfectant Products - $20 …" at bounding box center [229, 181] width 254 height 149
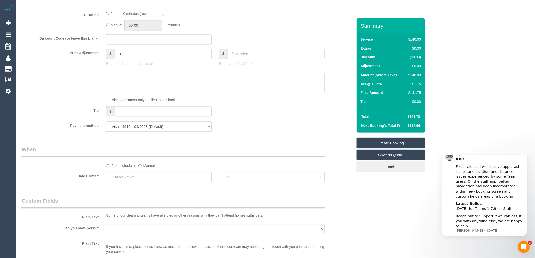
scroll to position [421, 0]
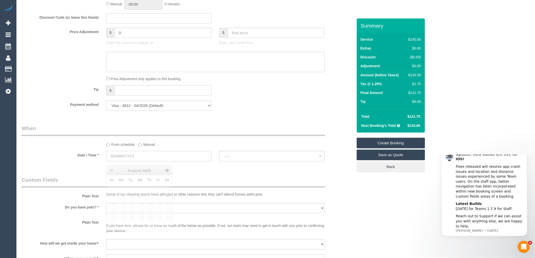
click at [131, 161] on input "text" at bounding box center [158, 156] width 105 height 10
click at [165, 171] on span "Next" at bounding box center [167, 170] width 4 height 4
click at [288, 122] on div "Who Email* laura.thomason@me.com Name * Laura Thomason Where Address* 38 Willis…" at bounding box center [187, 42] width 339 height 888
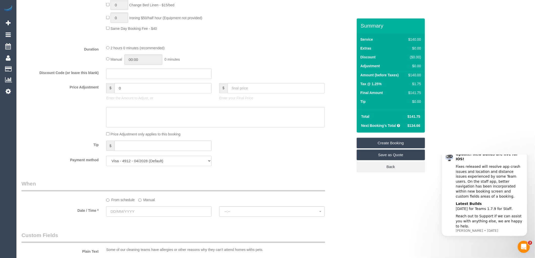
scroll to position [365, 0]
click at [118, 79] on input "text" at bounding box center [158, 74] width 105 height 10
type input "e"
click at [265, 51] on div "2 hours 0 minutes (recommended)" at bounding box center [215, 49] width 218 height 6
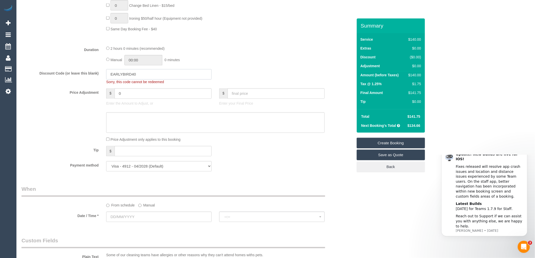
click at [112, 79] on input "EARLYBIRD40" at bounding box center [158, 74] width 105 height 10
click at [112, 78] on input "EARLYBIRD40" at bounding box center [158, 74] width 105 height 10
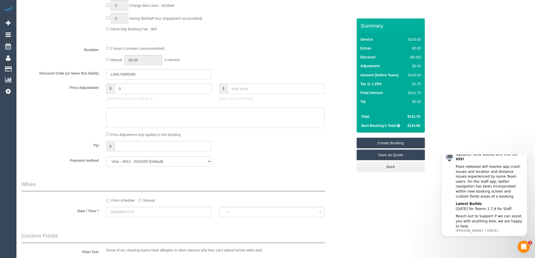
click at [258, 57] on div "2 hours 0 minutes (recommended) Manual 00:00 0 minutes" at bounding box center [215, 56] width 226 height 20
click at [253, 42] on div at bounding box center [215, 42] width 226 height 0
click at [195, 104] on div "$ 0 Enter the Amount to Adjust, or" at bounding box center [158, 94] width 113 height 20
drag, startPoint x: 117, startPoint y: 76, endPoint x: 95, endPoint y: 77, distance: 21.5
click at [95, 77] on div "Discount Code (or leave this blank) LARLYBIRD40" at bounding box center [187, 74] width 339 height 11
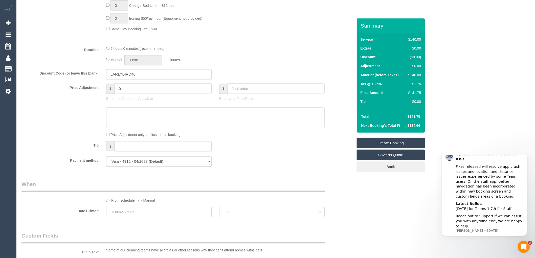
click at [296, 160] on div "Payment method Visa - 4912 - 04/2028 Visa - 4912 - 04/2028 (Default) Add Credit…" at bounding box center [187, 161] width 339 height 10
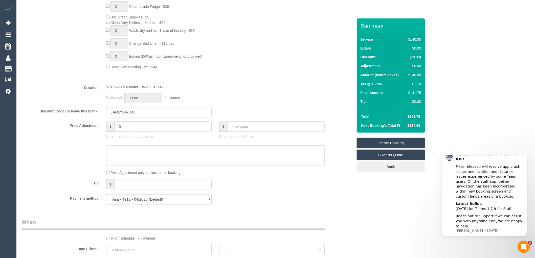
scroll to position [337, 0]
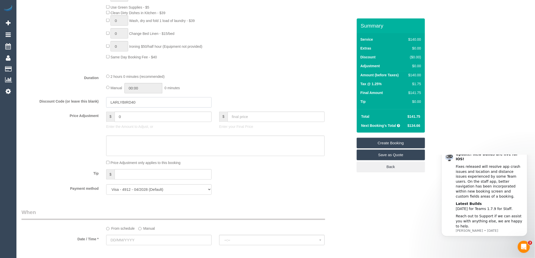
drag, startPoint x: 146, startPoint y: 108, endPoint x: 96, endPoint y: 109, distance: 49.8
click at [96, 108] on div "Discount Code (or leave this blank) LARLYBIRD40" at bounding box center [187, 102] width 339 height 11
paste input "EarlyBird"
type input "EarlyBird40"
click at [230, 74] on fieldset "What Frequency * One Time Cleaning Weekly - 10% Off - 10.00% (0% for the First …" at bounding box center [186, 25] width 331 height 347
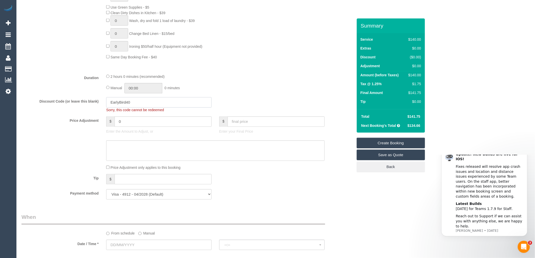
click at [139, 103] on input "EarlyBird40" at bounding box center [158, 102] width 105 height 10
click at [123, 248] on input "text" at bounding box center [158, 245] width 105 height 10
click at [165, 183] on span "Next" at bounding box center [167, 182] width 4 height 4
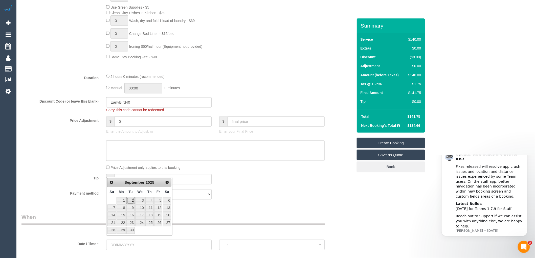
click at [132, 201] on link "2" at bounding box center [130, 200] width 8 height 7
type input "02/09/2025"
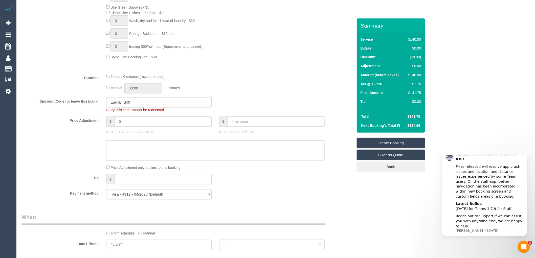
select select "spot1"
click at [258, 190] on fieldset "What Frequency * One Time Cleaning Weekly - 10% Off - 10.00% (0% for the First …" at bounding box center [186, 27] width 331 height 351
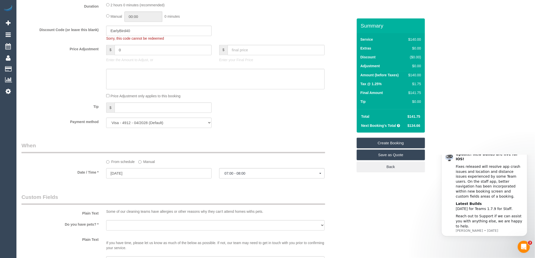
scroll to position [421, 0]
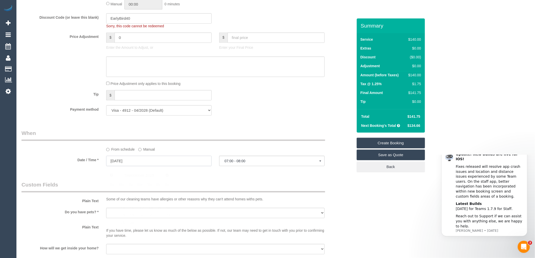
click at [146, 165] on input "02/09/2025" at bounding box center [158, 161] width 105 height 10
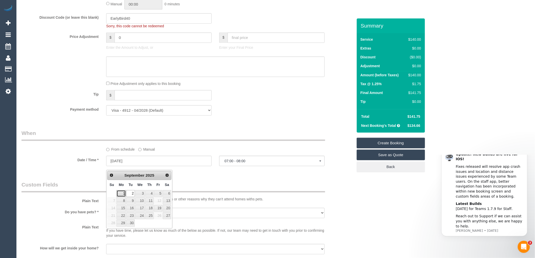
click at [121, 191] on link "1" at bounding box center [120, 193] width 9 height 7
type input "01/09/2025"
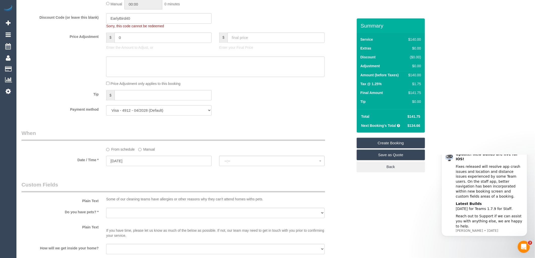
click at [167, 131] on div "Who Email* laura.thomason@me.com Name * Laura Thomason Where Address* 38 Willis…" at bounding box center [187, 44] width 339 height 892
select select "spot26"
drag, startPoint x: 136, startPoint y: 23, endPoint x: 100, endPoint y: 27, distance: 36.6
click at [100, 27] on div "Discount Code (or leave this blank) EarlyBird40 Sorry, this code cannot be rede…" at bounding box center [187, 20] width 339 height 15
click at [265, 86] on div "Price Adjustment only applies to this booking" at bounding box center [215, 84] width 226 height 6
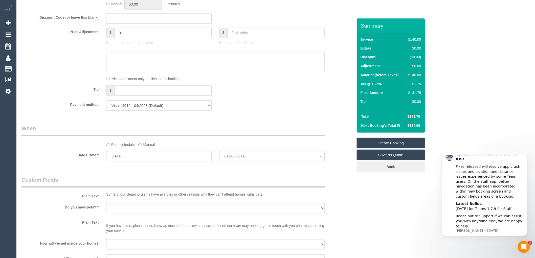
click at [111, 21] on input "text" at bounding box center [158, 18] width 105 height 10
paste input "EarlyBird40"
click at [227, 81] on div "Price Adjustment only applies to this booking" at bounding box center [215, 79] width 226 height 6
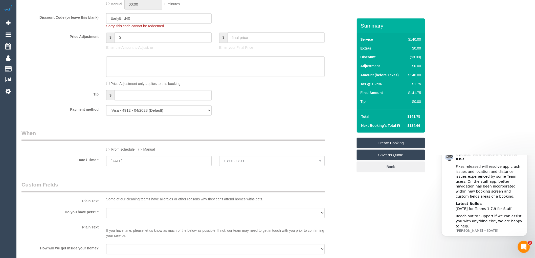
click at [225, 98] on div "Tip $" at bounding box center [187, 95] width 339 height 11
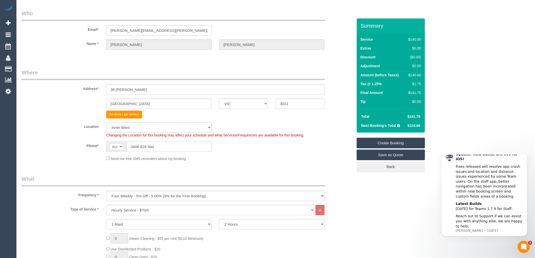
scroll to position [0, 0]
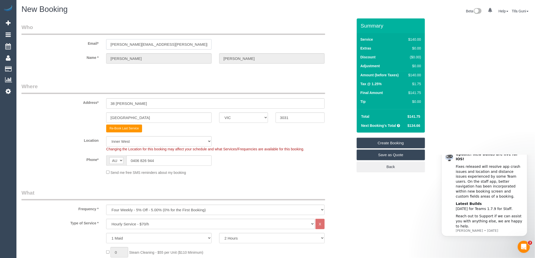
drag, startPoint x: 156, startPoint y: 41, endPoint x: 104, endPoint y: 42, distance: 51.5
click at [104, 42] on div "laura.thomason@me.com" at bounding box center [158, 44] width 113 height 10
click at [213, 84] on legend "Where" at bounding box center [172, 88] width 303 height 11
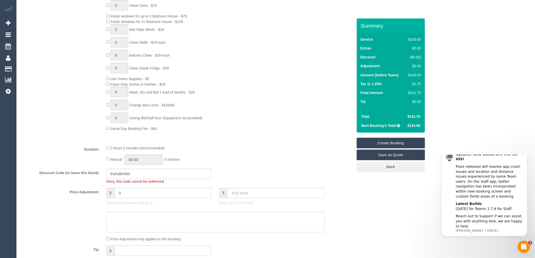
scroll to position [337, 0]
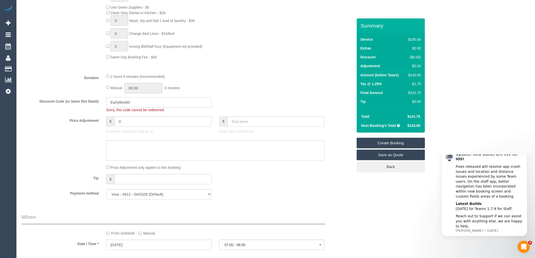
drag, startPoint x: 139, startPoint y: 106, endPoint x: 69, endPoint y: 106, distance: 70.7
click at [69, 106] on div "Discount Code (or leave this blank) EarlyBird40 Sorry, this code cannot be rede…" at bounding box center [187, 104] width 339 height 15
paste input "Smile2"
type input "Smile20"
click at [246, 185] on div "Tip $" at bounding box center [187, 179] width 339 height 11
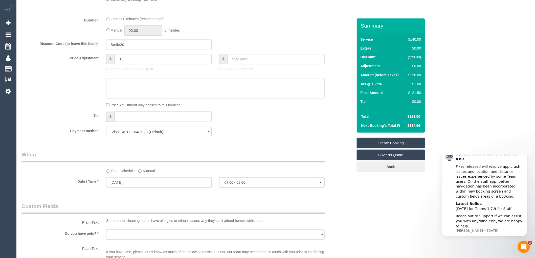
scroll to position [393, 0]
click at [292, 120] on div "Tip $" at bounding box center [187, 118] width 339 height 11
drag, startPoint x: 131, startPoint y: 47, endPoint x: 107, endPoint y: 47, distance: 24.3
click at [107, 47] on input "Smile20" at bounding box center [158, 46] width 105 height 10
click at [243, 45] on div "Discount Code (or leave this blank) Smile20" at bounding box center [187, 46] width 339 height 11
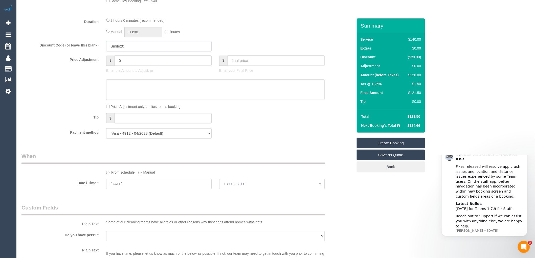
drag, startPoint x: 130, startPoint y: 49, endPoint x: 94, endPoint y: 54, distance: 36.5
click at [94, 52] on div "Discount Code (or leave this blank) Smile20" at bounding box center [187, 46] width 339 height 11
click at [335, 21] on div "Duration 2 hours 0 minutes (recommended) Manual 00:00 0 minutes" at bounding box center [187, 28] width 339 height 20
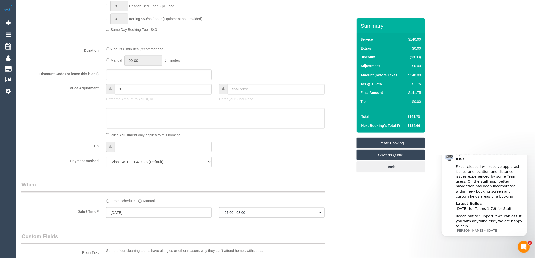
scroll to position [365, 0]
click at [119, 79] on input "text" at bounding box center [158, 74] width 105 height 10
paste input "Smile20"
type input "Smile20"
click at [251, 150] on div "Tip $" at bounding box center [187, 146] width 339 height 11
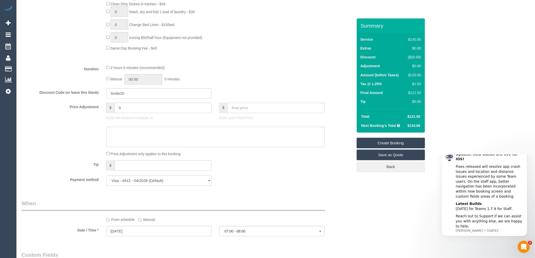
scroll to position [337, 0]
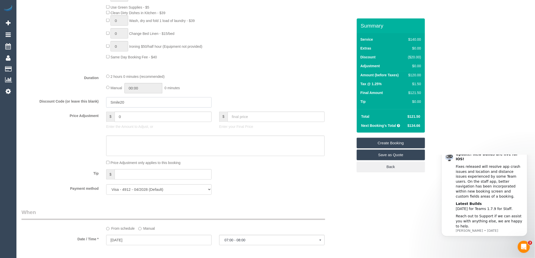
drag, startPoint x: 110, startPoint y: 107, endPoint x: 77, endPoint y: 111, distance: 32.6
click at [77, 111] on fieldset "What Frequency * One Time Cleaning Weekly - 10% Off - 10.00% (0% for the First …" at bounding box center [186, 25] width 331 height 347
click at [248, 87] on div "Manual 00:00 0 minutes" at bounding box center [215, 88] width 218 height 10
click at [115, 106] on input "text" at bounding box center [158, 102] width 105 height 10
paste input "Smile20"
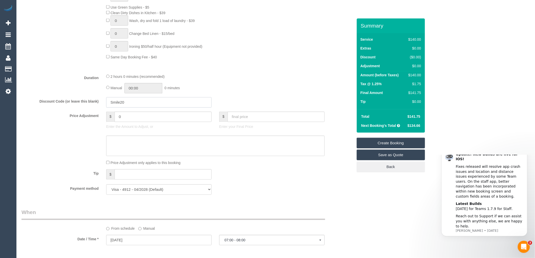
type input "Smile20"
click at [300, 75] on fieldset "What Frequency * One Time Cleaning Weekly - 10% Off - 10.00% (0% for the First …" at bounding box center [186, 25] width 331 height 347
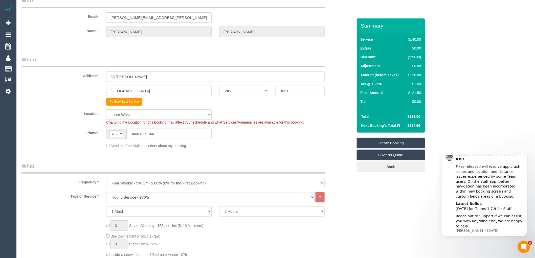
scroll to position [0, 0]
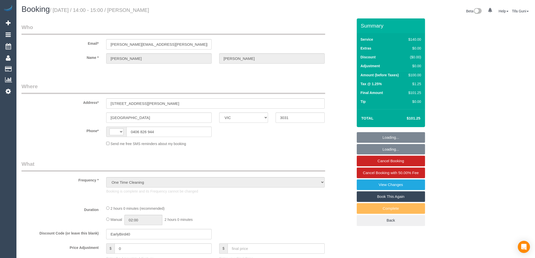
select select "VIC"
select select "number:27"
select select "number:14"
select select "number:19"
select select "number:36"
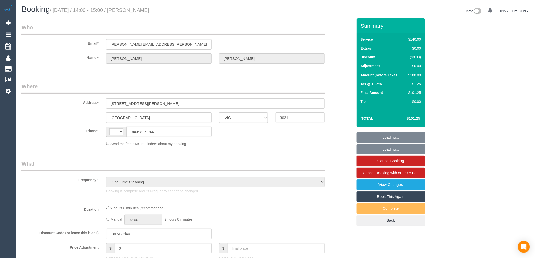
select select "number:35"
select select "number:12"
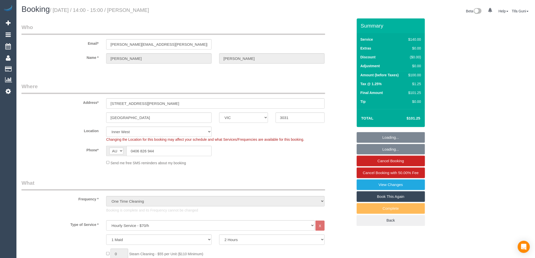
select select "string:AU"
select select "object:1564"
select select "string:stripe-pm_1RtfPi2GScqysDRVB6oj9LuH"
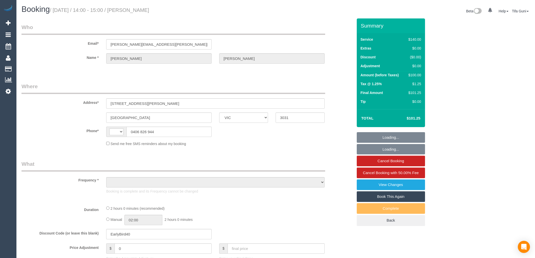
select select "VIC"
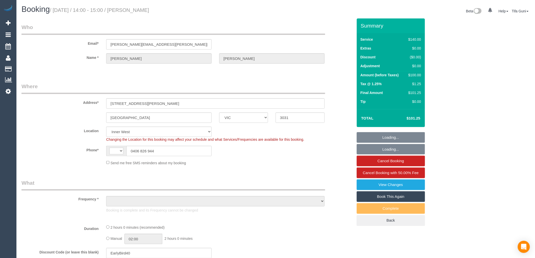
select select "string:AU"
select select "object:560"
select select "string:stripe-pm_1RtfPi2GScqysDRVB6oj9LuH"
select select "object:729"
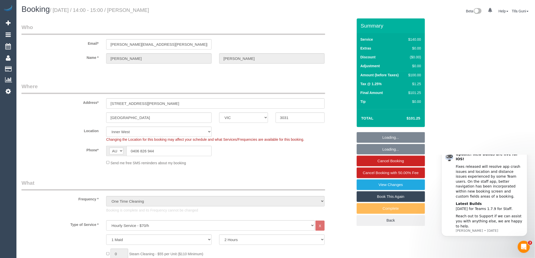
select select "number:27"
select select "number:14"
select select "number:19"
select select "number:36"
select select "number:35"
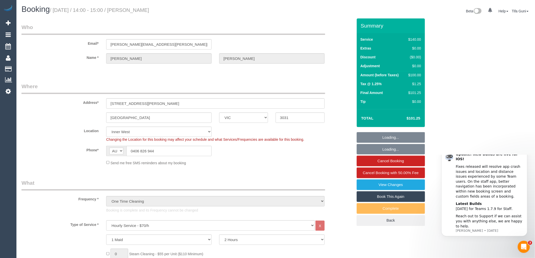
select select "number:12"
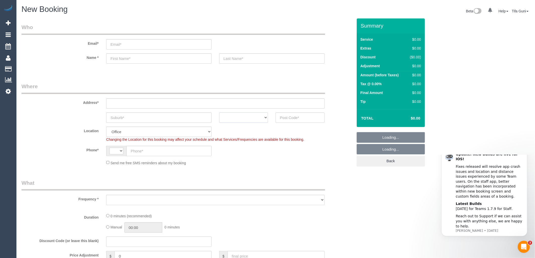
click at [264, 117] on select "ACT [GEOGRAPHIC_DATA] NT [GEOGRAPHIC_DATA] SA TAS [GEOGRAPHIC_DATA] [GEOGRAPHIC…" at bounding box center [243, 117] width 49 height 10
select select "string:AU"
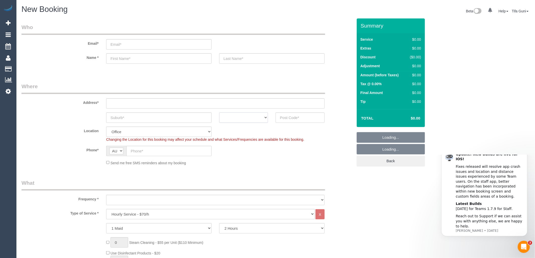
select select "object:808"
select select "VIC"
click at [219, 112] on select "ACT NSW NT QLD SA TAS VIC WA" at bounding box center [243, 117] width 49 height 10
select select "object:813"
click at [131, 119] on input "text" at bounding box center [158, 117] width 105 height 10
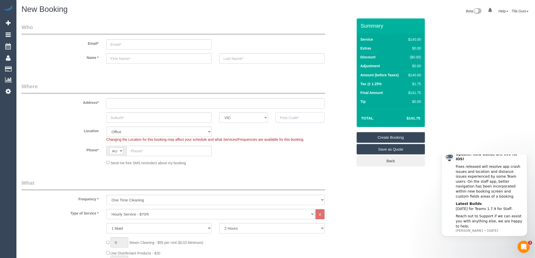
click at [287, 118] on input "text" at bounding box center [299, 117] width 49 height 10
type input "3195"
click at [140, 120] on input "text" at bounding box center [158, 117] width 105 height 10
type input "menton"
click at [118, 97] on div "Address*" at bounding box center [187, 96] width 339 height 26
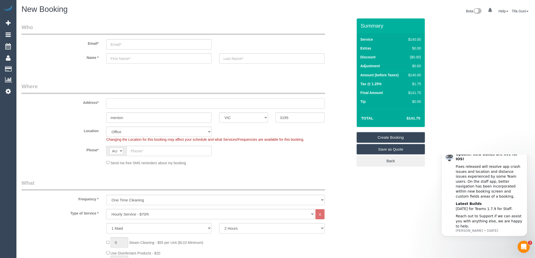
click at [118, 103] on input "text" at bounding box center [215, 103] width 218 height 10
type input "-"
drag, startPoint x: 294, startPoint y: 116, endPoint x: 275, endPoint y: 118, distance: 19.6
click at [275, 118] on div "3195" at bounding box center [300, 117] width 56 height 10
select select "64"
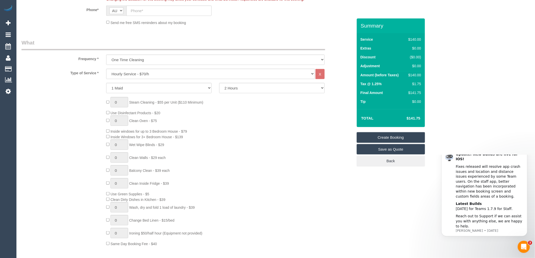
select select "object:2059"
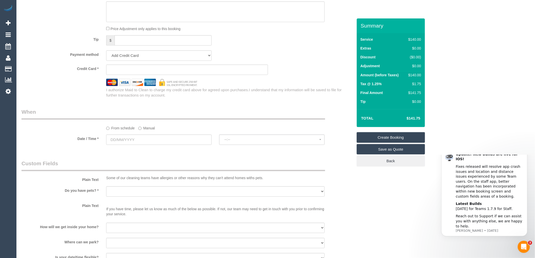
scroll to position [477, 0]
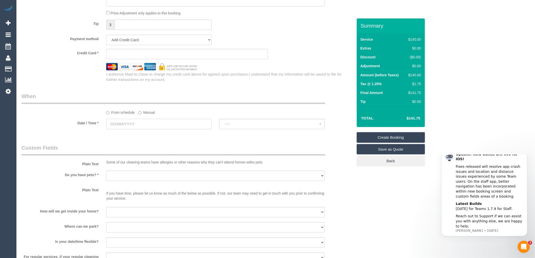
click at [148, 126] on input "text" at bounding box center [158, 124] width 105 height 10
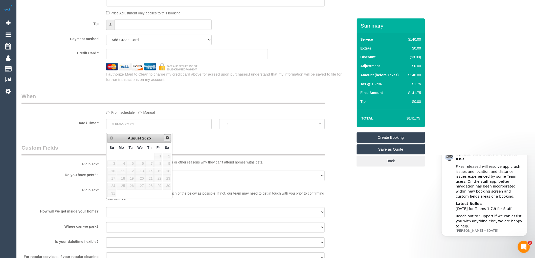
click at [166, 137] on span "Next" at bounding box center [167, 138] width 4 height 4
click at [209, 97] on legend "When" at bounding box center [172, 97] width 303 height 11
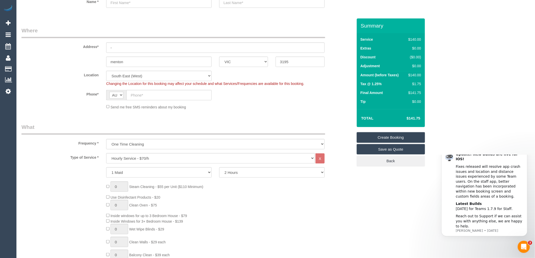
scroll to position [56, 0]
click at [123, 46] on input "-" at bounding box center [215, 47] width 218 height 10
drag, startPoint x: 123, startPoint y: 46, endPoint x: 93, endPoint y: 47, distance: 30.3
click at [93, 47] on div "Address* -" at bounding box center [187, 40] width 339 height 26
paste input "11 Flockhart Street, Abbotsford 3067 VIC"
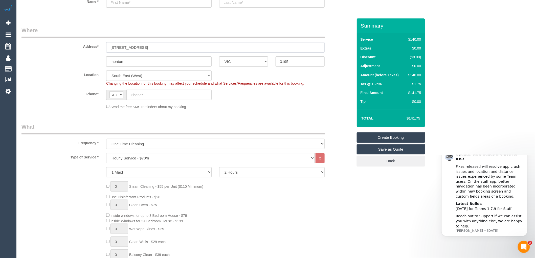
scroll to position [28, 0]
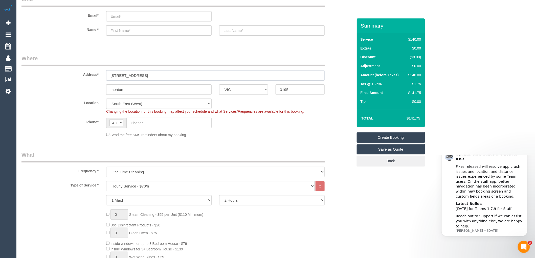
drag, startPoint x: 162, startPoint y: 75, endPoint x: 145, endPoint y: 73, distance: 17.9
click at [145, 73] on input "11 Flockhart Street, Abbotsford 3067 VIC" at bounding box center [215, 75] width 218 height 10
type input "11 Flockhart Street, 3067 VIC"
click at [138, 87] on input "menton" at bounding box center [158, 89] width 105 height 10
drag, startPoint x: 138, startPoint y: 90, endPoint x: 74, endPoint y: 91, distance: 63.4
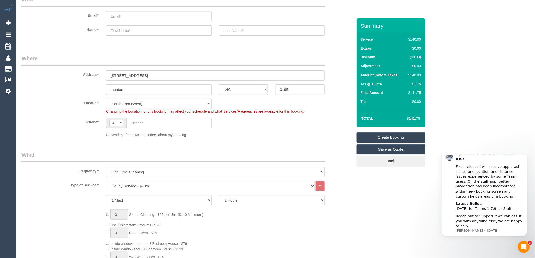
click at [74, 91] on div "menton ACT NSW NT QLD SA TAS VIC WA 3195" at bounding box center [187, 89] width 339 height 10
paste input "Abbotsford"
type input "Abbotsford"
drag, startPoint x: 154, startPoint y: 75, endPoint x: 145, endPoint y: 74, distance: 8.4
click at [145, 74] on input "11 Flockhart Street, 3067 VIC" at bounding box center [215, 75] width 218 height 10
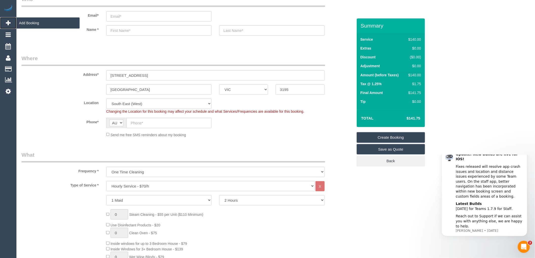
click at [28, 23] on span "Add Booking" at bounding box center [47, 23] width 63 height 12
click at [34, 22] on span "Add Booking" at bounding box center [47, 23] width 63 height 12
click at [38, 22] on span "Add Booking" at bounding box center [47, 23] width 63 height 12
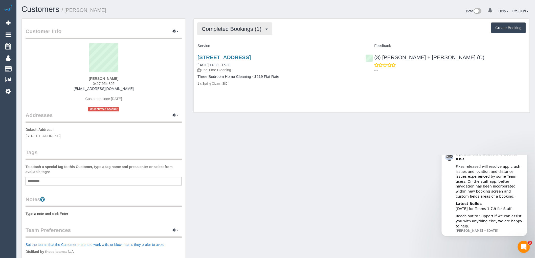
click at [249, 30] on span "Completed Bookings (1)" at bounding box center [233, 29] width 62 height 6
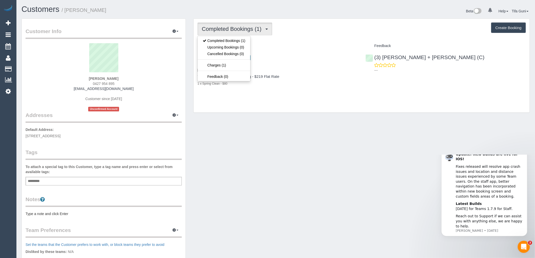
click at [249, 30] on span "Completed Bookings (1)" at bounding box center [233, 29] width 62 height 6
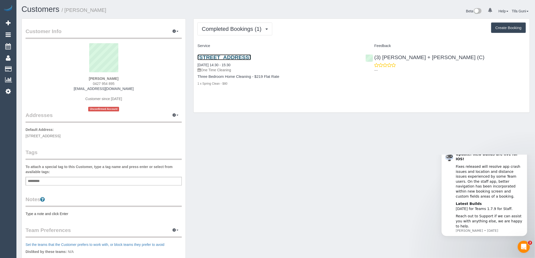
click at [251, 56] on link "[STREET_ADDRESS]" at bounding box center [223, 57] width 53 height 6
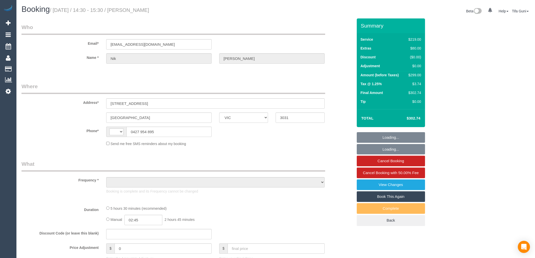
select select "VIC"
select select "string:AU"
select select "object:618"
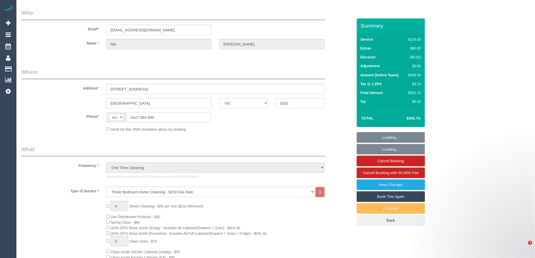
select select "string:stripe-pm_1RvAru2GScqysDRVUTjAk76Y"
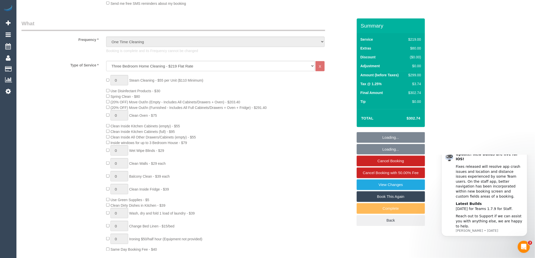
select select "number:29"
select select "number:14"
select select "number:19"
select select "number:25"
select select "object:1556"
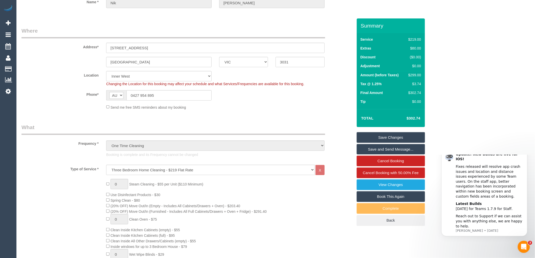
scroll to position [56, 0]
drag, startPoint x: 159, startPoint y: 95, endPoint x: 129, endPoint y: 93, distance: 29.8
click at [129, 93] on input "0427 954 895" at bounding box center [168, 95] width 85 height 10
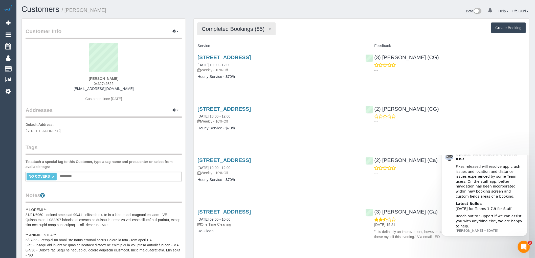
click at [260, 28] on span "Completed Bookings (85)" at bounding box center [234, 29] width 65 height 6
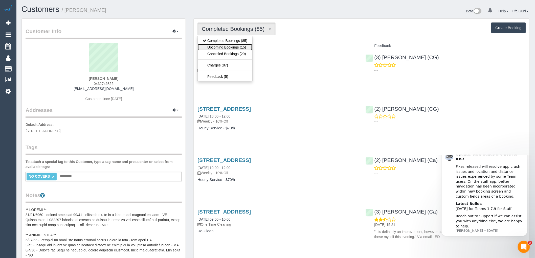
click at [236, 47] on link "Upcoming Bookings (15)" at bounding box center [225, 47] width 55 height 7
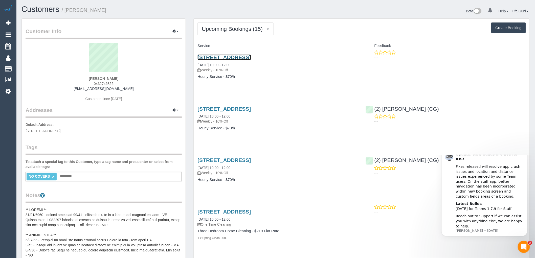
click at [233, 56] on link "[STREET_ADDRESS]" at bounding box center [223, 57] width 53 height 6
click at [249, 110] on link "[STREET_ADDRESS]" at bounding box center [223, 109] width 53 height 6
click at [222, 211] on link "[STREET_ADDRESS]" at bounding box center [223, 212] width 53 height 6
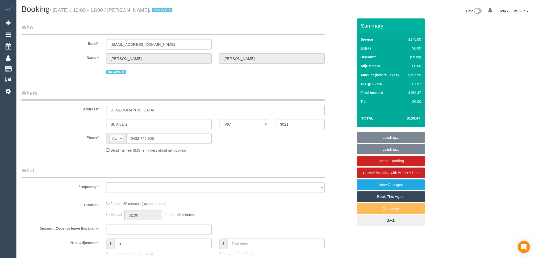
select select "VIC"
select select "object:535"
select select "150"
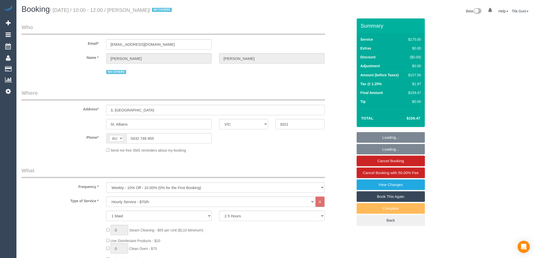
select select "string:stripe-pm_1NdrsU2GScqysDRViDc3dfiW"
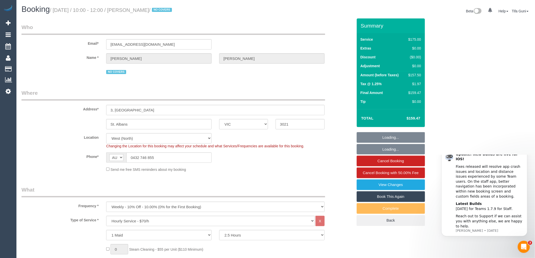
select select "object:745"
select select "number:30"
select select "number:16"
select select "number:19"
select select "number:23"
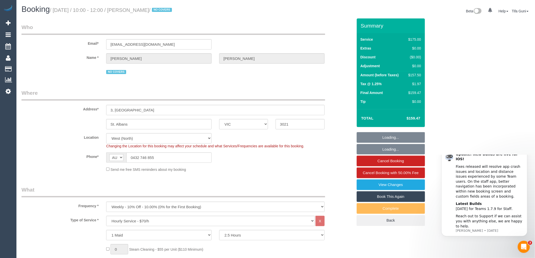
select select "number:34"
select select "number:26"
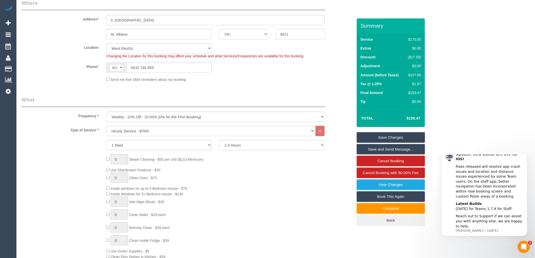
scroll to position [84, 0]
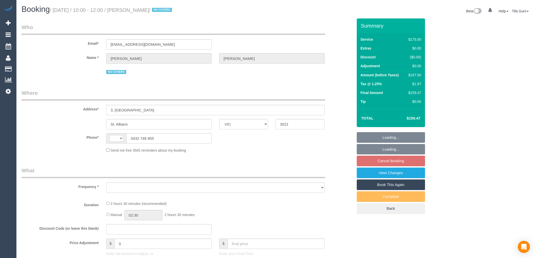
select select "VIC"
select select "string:AU"
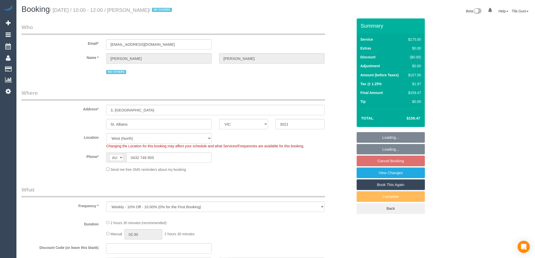
select select "object:1097"
select select "spot3"
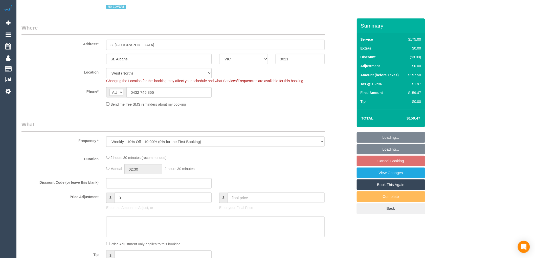
select select "string:stripe-pm_1NdrsU2GScqysDRViDc3dfiW"
select select "150"
select select "number:30"
select select "number:16"
select select "number:19"
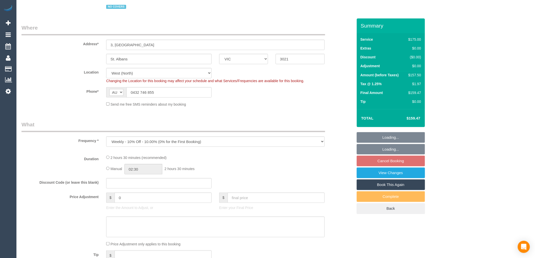
select select "number:23"
select select "number:34"
select select "number:26"
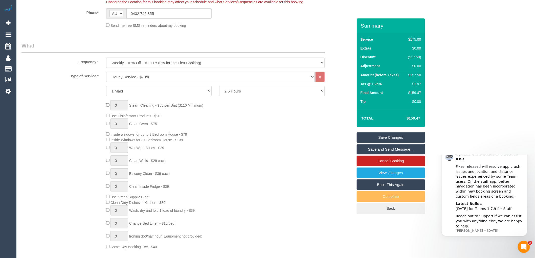
scroll to position [112, 0]
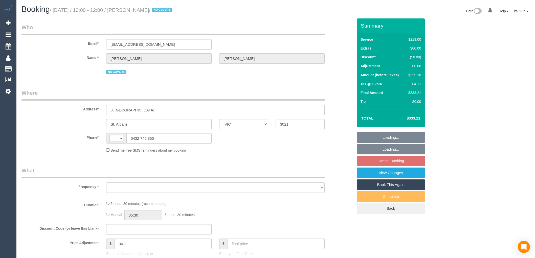
select select "VIC"
select select "object:284"
select select "string:stripe-pm_1NdrsU2GScqysDRViDc3dfiW"
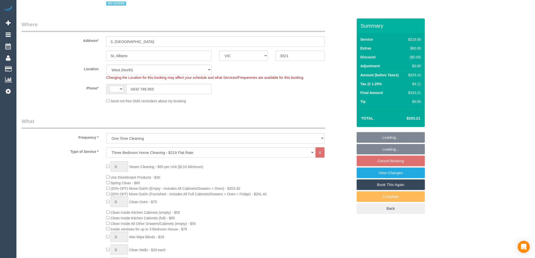
select select "object:1206"
select select "string:AU"
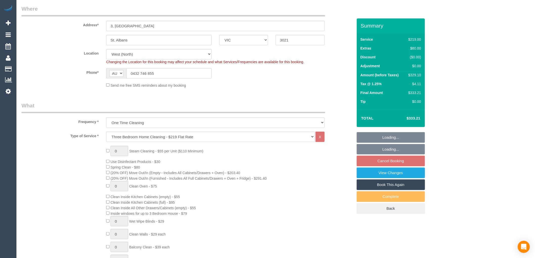
select select "number:30"
select select "number:16"
select select "number:19"
select select "number:24"
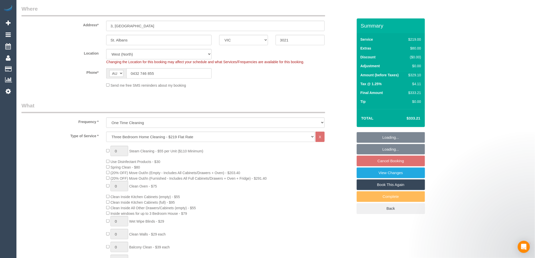
scroll to position [0, 0]
select select "spot3"
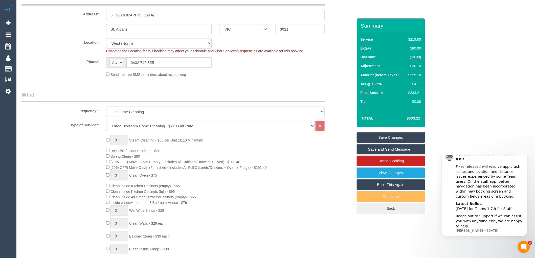
scroll to position [84, 0]
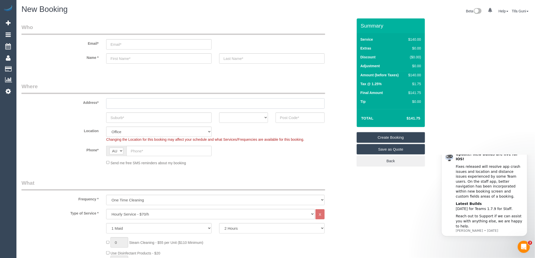
click at [120, 103] on input "text" at bounding box center [215, 103] width 218 height 10
paste input "Abbotsford"
drag, startPoint x: 96, startPoint y: 104, endPoint x: 75, endPoint y: 104, distance: 21.0
click at [75, 104] on div "Address* Abbotsford" at bounding box center [187, 96] width 339 height 26
paste input "11 Flockhart Street, Abbotsford 3067 VIC"
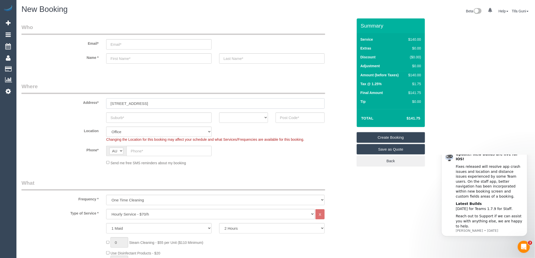
drag, startPoint x: 144, startPoint y: 102, endPoint x: 162, endPoint y: 104, distance: 18.3
click at [162, 104] on input "11 Flockhart Street, Abbotsford 3067 VIC" at bounding box center [215, 103] width 218 height 10
type input "11 Flockhart Street, 3067 VIC"
click at [127, 117] on input "text" at bounding box center [158, 117] width 105 height 10
paste input "Abbotsford"
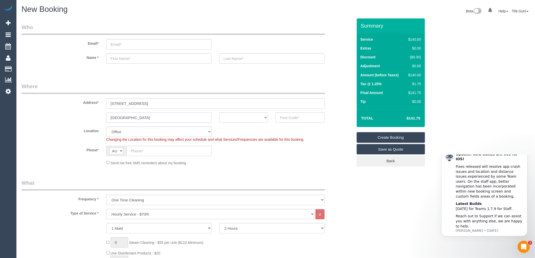
type input "Abbotsford"
drag, startPoint x: 154, startPoint y: 104, endPoint x: 146, endPoint y: 102, distance: 8.2
click at [146, 102] on input "11 Flockhart Street, 3067 VIC" at bounding box center [215, 103] width 218 height 10
type input "11 Flockhart Street, VIC"
click at [286, 117] on input "text" at bounding box center [299, 117] width 49 height 10
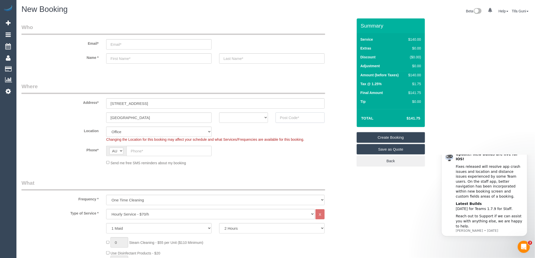
paste input "3067"
type input "3067"
click at [259, 117] on select "ACT NSW NT QLD SA TAS VIC WA" at bounding box center [243, 117] width 49 height 10
select select "47"
select select "VIC"
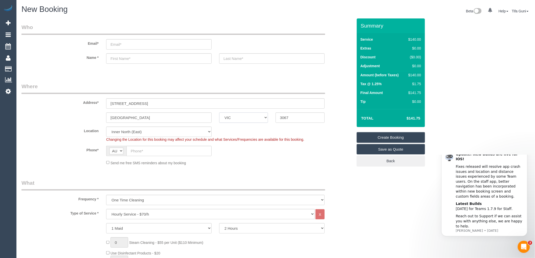
click at [219, 112] on select "ACT NSW NT QLD SA TAS VIC WA" at bounding box center [243, 117] width 49 height 10
select select "object:2059"
click at [146, 102] on input "11 Flockhart Street, VIC" at bounding box center [215, 103] width 218 height 10
type input "11 Flockhart Street,"
click at [133, 215] on select "Hourly Service - $70/h Hourly Service - $65/h Hourly Service - $60/h Hourly Ser…" at bounding box center [210, 214] width 208 height 10
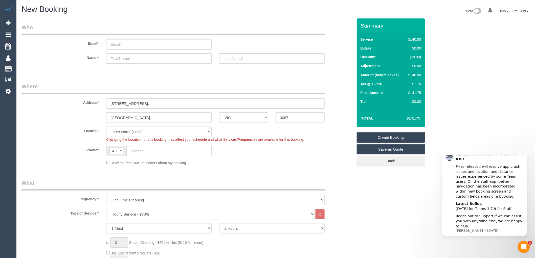
select select "212"
click at [106, 209] on select "Hourly Service - $70/h Hourly Service - $65/h Hourly Service - $60/h Hourly Ser…" at bounding box center [210, 214] width 208 height 10
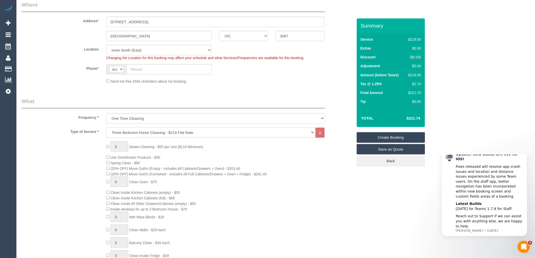
scroll to position [84, 0]
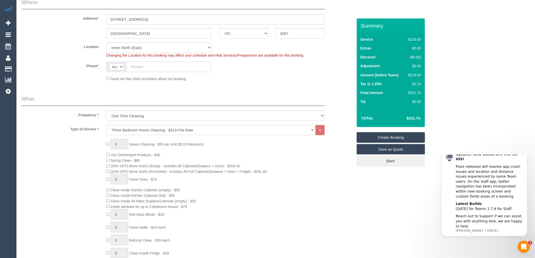
click at [142, 66] on input "text" at bounding box center [168, 67] width 85 height 10
paste input "0450 621 383"
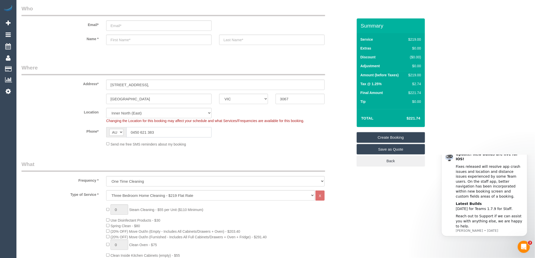
scroll to position [28, 0]
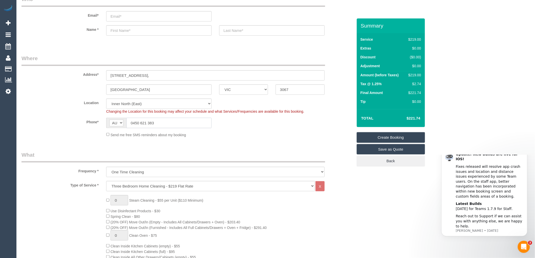
type input "0450 621 383"
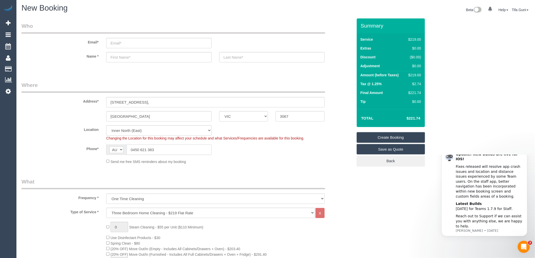
scroll to position [0, 0]
click at [115, 59] on input "text" at bounding box center [158, 58] width 105 height 10
paste input "0450 621 383"
type input "0450 621 383"
drag, startPoint x: 117, startPoint y: 59, endPoint x: 98, endPoint y: 62, distance: 19.7
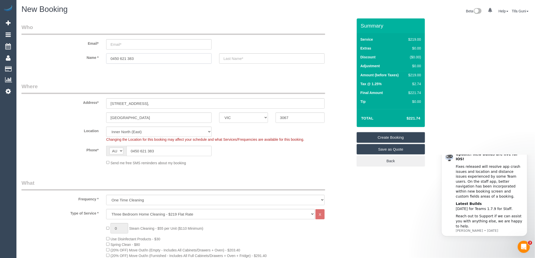
click at [98, 62] on div "Name * 0450 621 383" at bounding box center [187, 58] width 339 height 10
paste input "Aleeya Mansor"
drag, startPoint x: 131, startPoint y: 57, endPoint x: 123, endPoint y: 58, distance: 7.3
click at [123, 58] on input "Aleeya Mansor" at bounding box center [158, 58] width 105 height 10
type input "Aleeya"
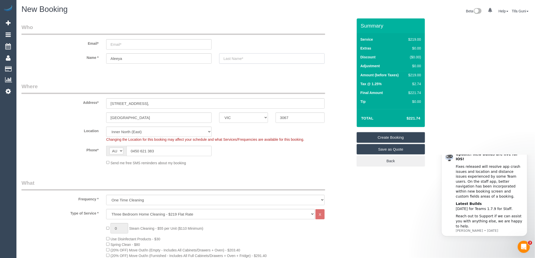
click at [229, 57] on input "text" at bounding box center [271, 58] width 105 height 10
paste input "Mansor"
type input "Mansor"
click at [114, 46] on input "email" at bounding box center [158, 44] width 105 height 10
paste input "aleeya@njhana.com"
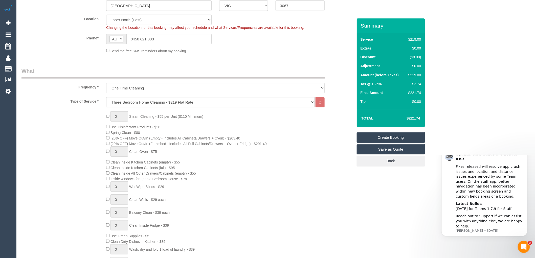
scroll to position [112, 0]
type input "aleeya@njhana.com"
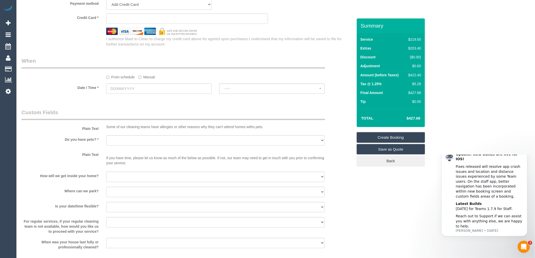
scroll to position [533, 0]
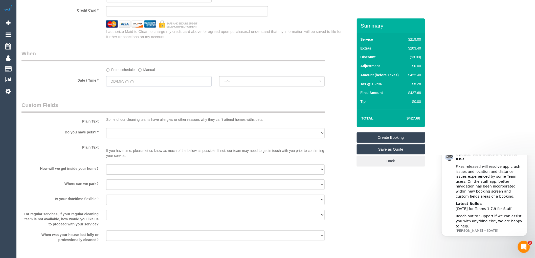
click at [148, 86] on input "text" at bounding box center [158, 81] width 105 height 10
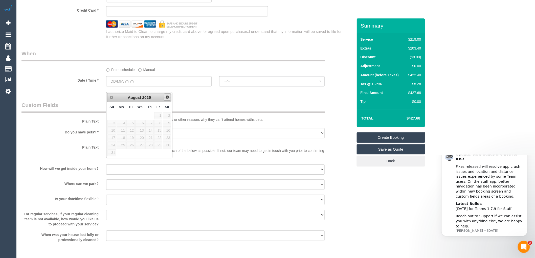
click at [167, 94] on link "Next" at bounding box center [167, 96] width 7 height 7
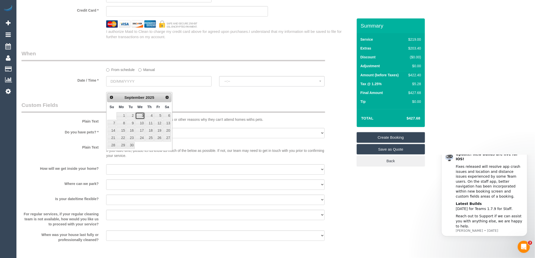
click at [142, 115] on link "3" at bounding box center [140, 115] width 10 height 7
type input "03/09/2025"
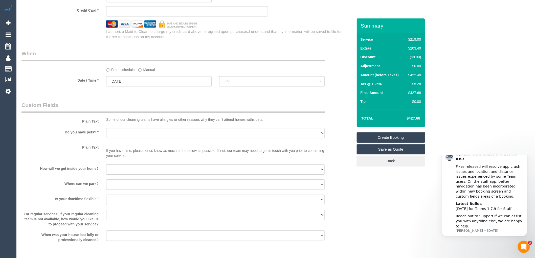
select select "spot1"
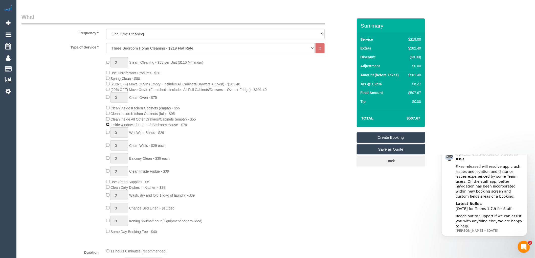
scroll to position [196, 0]
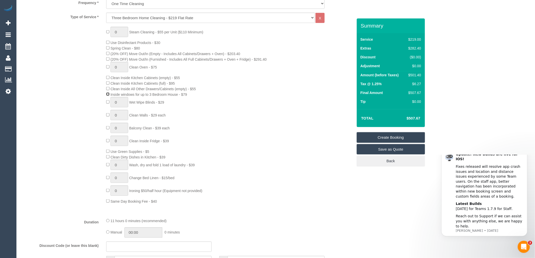
select select "spot22"
type input "1"
select select "spot43"
click at [206, 121] on div "0 Steam Cleaning - $55 per Unit ($110 Minimum) Use Disinfectant Products - $30 …" at bounding box center [229, 115] width 254 height 177
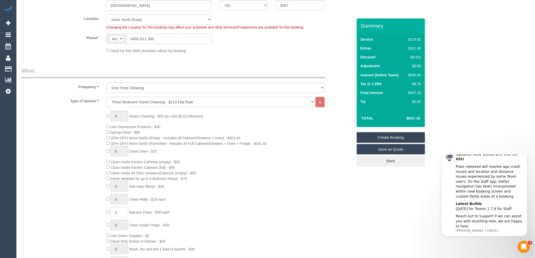
scroll to position [140, 0]
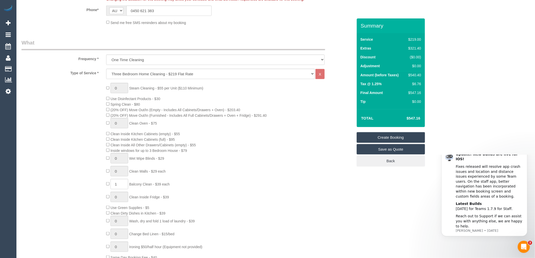
drag, startPoint x: 194, startPoint y: 153, endPoint x: 112, endPoint y: 153, distance: 81.4
click at [112, 153] on div "0 Steam Cleaning - $55 per Unit ($110 Minimum) Use Disinfectant Products - $30 …" at bounding box center [229, 171] width 254 height 177
copy span "Inside windows for up to 3 Bedroom House - $79"
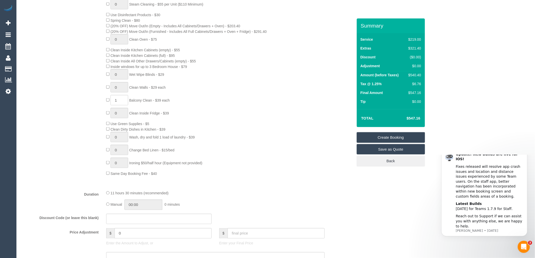
scroll to position [224, 0]
drag, startPoint x: 203, startPoint y: 121, endPoint x: 193, endPoint y: 114, distance: 12.4
click at [202, 121] on div "0 Steam Cleaning - $55 per Unit ($110 Minimum) Use Disinfectant Products - $30 …" at bounding box center [229, 87] width 254 height 177
drag, startPoint x: 192, startPoint y: 105, endPoint x: 131, endPoint y: 100, distance: 61.9
click at [131, 100] on div "0 Steam Cleaning - $55 per Unit ($110 Minimum) Use Disinfectant Products - $30 …" at bounding box center [229, 87] width 254 height 177
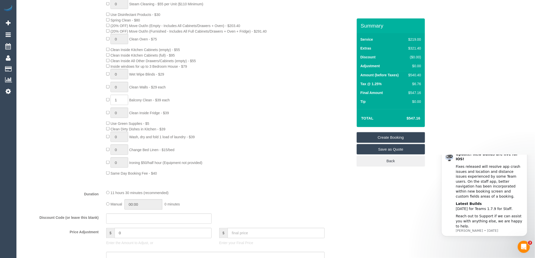
copy span "Balcony Clean - $39 each"
click at [216, 100] on div "0 Steam Cleaning - $55 per Unit ($110 Minimum) Use Disinfectant Products - $30 …" at bounding box center [229, 87] width 254 height 177
drag, startPoint x: 422, startPoint y: 74, endPoint x: 409, endPoint y: 76, distance: 13.8
click at [409, 76] on div "Service $219.00 Extras $321.40 Discount ($0.00) Adjustment $0.00 Amount (before…" at bounding box center [391, 71] width 68 height 76
click at [402, 94] on td "Final Amount" at bounding box center [382, 93] width 46 height 9
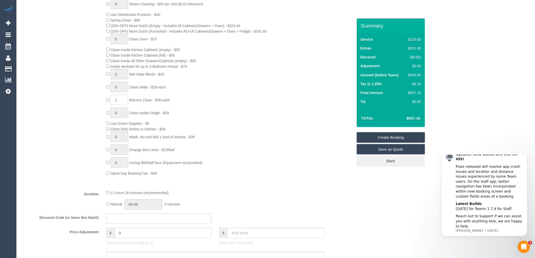
drag, startPoint x: 423, startPoint y: 73, endPoint x: 410, endPoint y: 74, distance: 12.5
click at [410, 74] on div "Service $219.00 Extras $321.40 Discount ($0.00) Adjustment $0.00 Amount (before…" at bounding box center [391, 71] width 68 height 76
click at [405, 87] on td "$6.76" at bounding box center [413, 84] width 17 height 9
drag, startPoint x: 419, startPoint y: 75, endPoint x: 410, endPoint y: 74, distance: 8.6
click at [410, 74] on div "$540.40" at bounding box center [413, 75] width 15 height 5
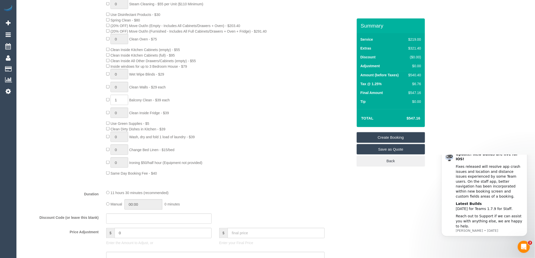
copy div "540.40"
click at [398, 100] on td "Tip" at bounding box center [382, 102] width 46 height 9
drag, startPoint x: 420, startPoint y: 84, endPoint x: 414, endPoint y: 84, distance: 6.3
click at [414, 84] on div "$6.76" at bounding box center [413, 83] width 15 height 5
copy div "6.76"
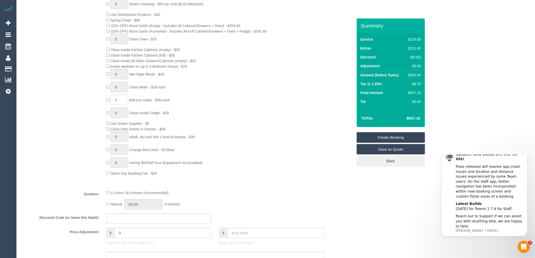
click at [406, 86] on td "$6.76" at bounding box center [413, 84] width 17 height 9
drag, startPoint x: 420, startPoint y: 84, endPoint x: 412, endPoint y: 83, distance: 8.4
click at [412, 83] on td "$6.76" at bounding box center [413, 84] width 17 height 9
copy div "$6.76"
click at [407, 107] on td "$0.00" at bounding box center [413, 102] width 17 height 9
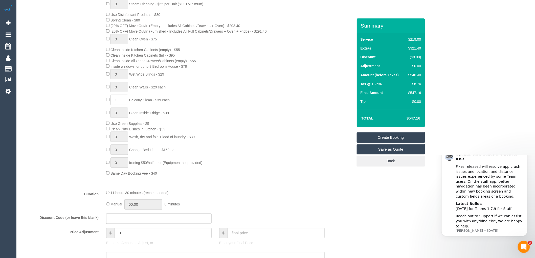
drag, startPoint x: 420, startPoint y: 118, endPoint x: 408, endPoint y: 120, distance: 12.0
click at [408, 120] on td "$547.16" at bounding box center [405, 118] width 33 height 13
copy h4 "547.16"
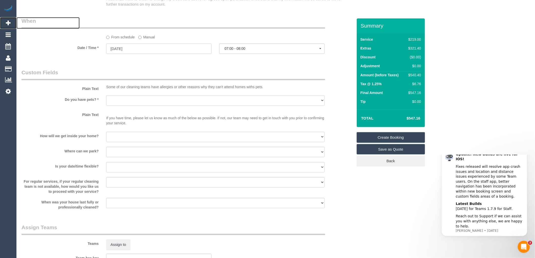
scroll to position [698, 0]
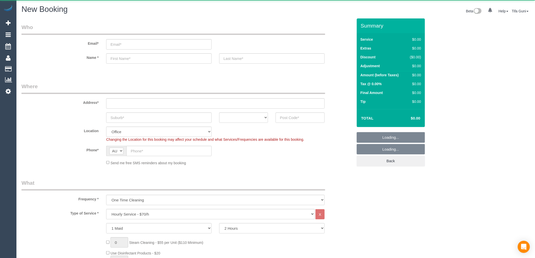
select select "object:813"
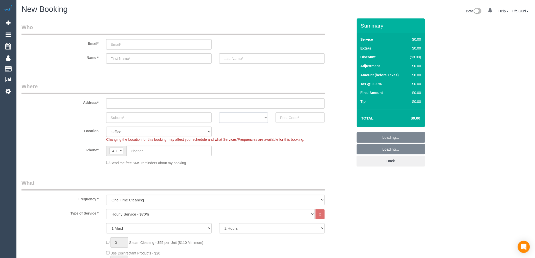
click at [252, 118] on select "ACT NSW NT QLD SA TAS VIC WA" at bounding box center [243, 117] width 49 height 10
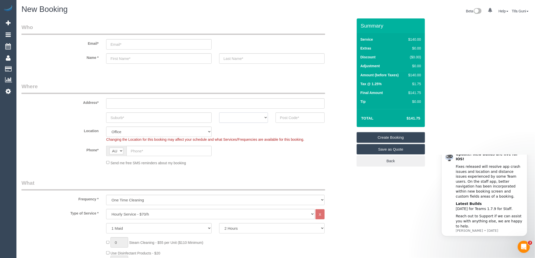
select select "VIC"
click at [219, 112] on select "ACT NSW NT QLD SA TAS VIC WA" at bounding box center [243, 117] width 49 height 10
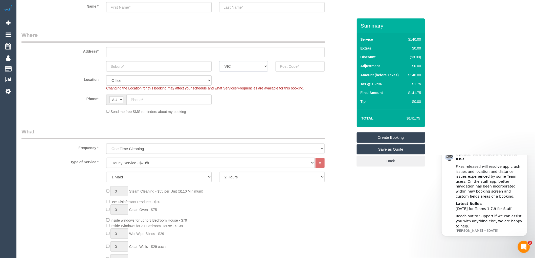
scroll to position [56, 0]
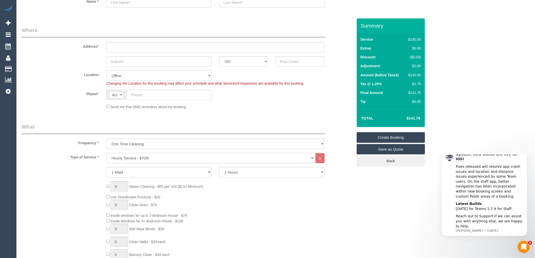
click at [167, 159] on select "Hourly Service - $70/h Hourly Service - $65/h Hourly Service - $60/h Hourly Ser…" at bounding box center [210, 158] width 208 height 10
select select "211"
click at [106, 153] on select "Hourly Service - $70/h Hourly Service - $65/h Hourly Service - $60/h Hourly Ser…" at bounding box center [210, 158] width 208 height 10
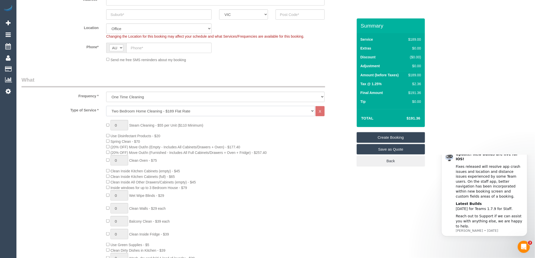
scroll to position [112, 0]
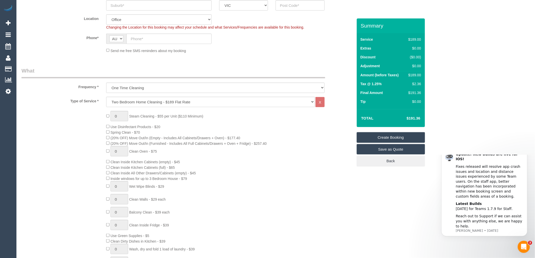
click at [206, 127] on div "0 Steam Cleaning - $55 per Unit ($110 Minimum) Use Disinfectant Products - $20 …" at bounding box center [229, 199] width 254 height 177
click at [325, 126] on div "0 Steam Cleaning - $55 per Unit ($110 Minimum) Use Disinfectant Products - $20 …" at bounding box center [229, 199] width 254 height 177
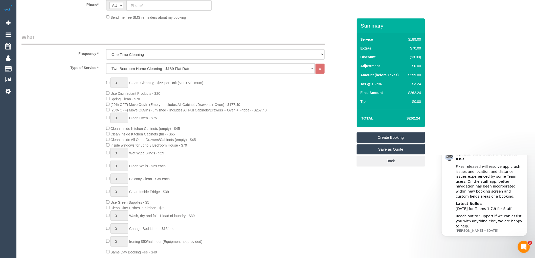
scroll to position [28, 0]
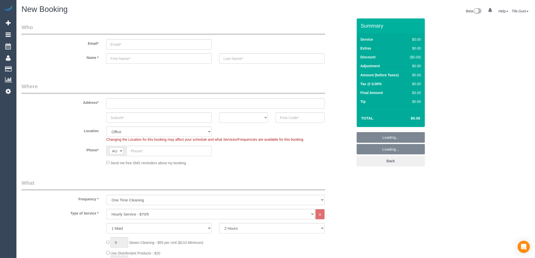
select select "object:2064"
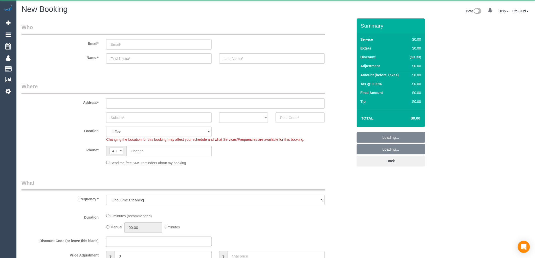
select select "object:649"
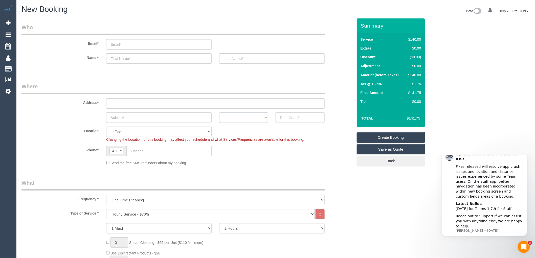
click at [258, 118] on select "ACT [GEOGRAPHIC_DATA] NT [GEOGRAPHIC_DATA] SA TAS [GEOGRAPHIC_DATA] [GEOGRAPHIC…" at bounding box center [243, 117] width 49 height 10
select select "VIC"
click at [219, 112] on select "ACT [GEOGRAPHIC_DATA] NT [GEOGRAPHIC_DATA] SA TAS [GEOGRAPHIC_DATA] [GEOGRAPHIC…" at bounding box center [243, 117] width 49 height 10
click at [287, 116] on input "text" at bounding box center [299, 117] width 49 height 10
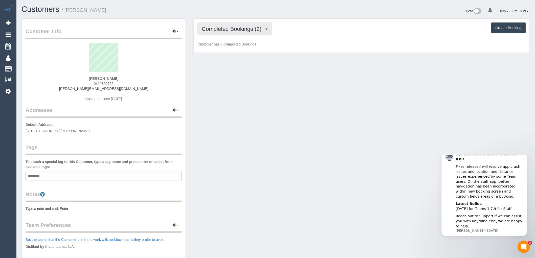
click at [263, 27] on span "Completed Bookings (2)" at bounding box center [233, 29] width 62 height 6
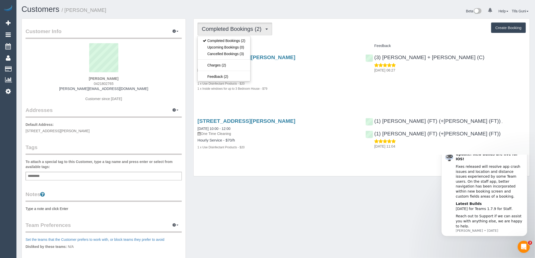
click at [278, 98] on div "[STREET_ADDRESS][PERSON_NAME] [DATE] 10:00 - 12:00 One Time Cleaning Hourly Ser…" at bounding box center [278, 75] width 168 height 51
